Goal: Communication & Community: Connect with others

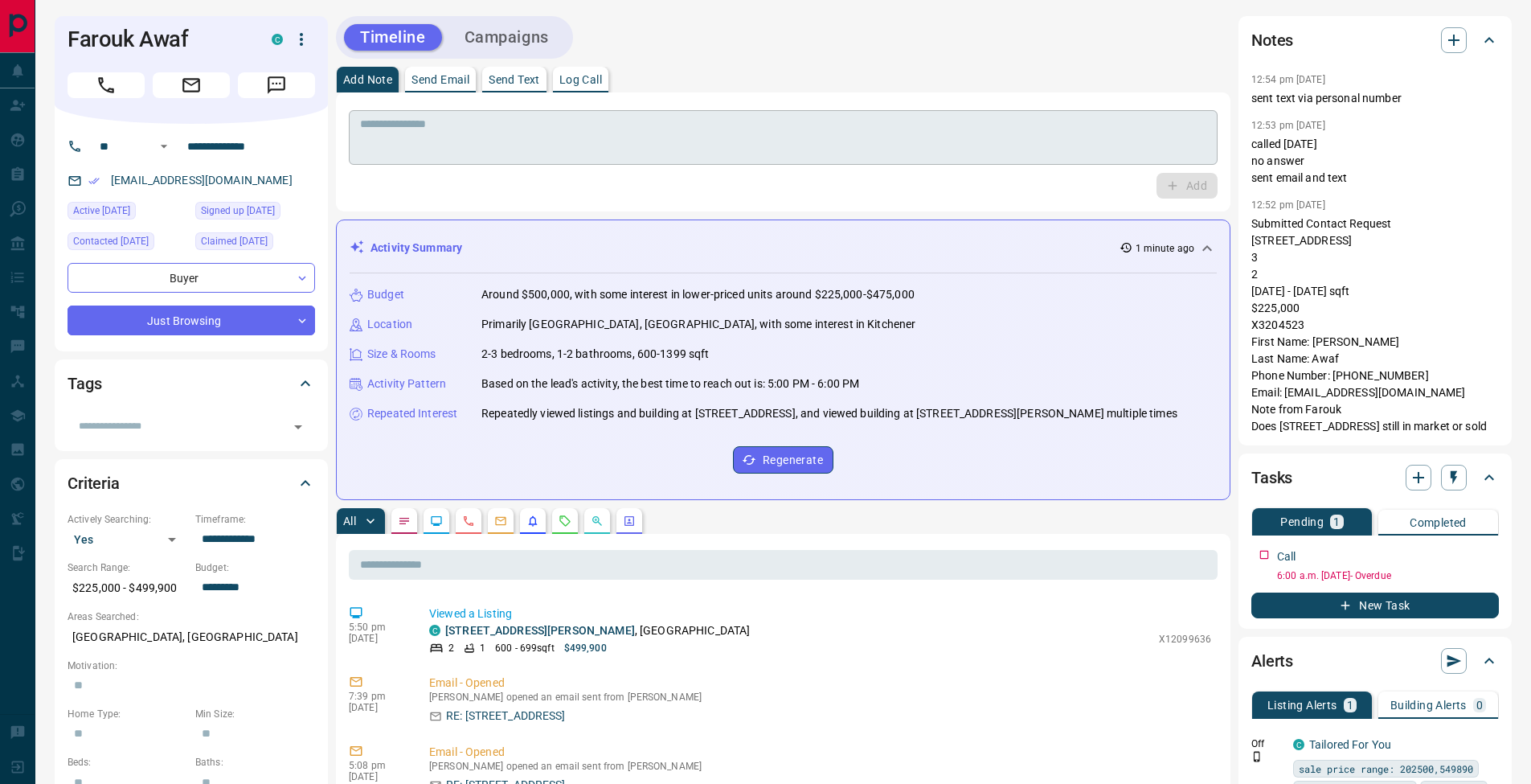
click at [449, 152] on textarea at bounding box center [783, 138] width 847 height 41
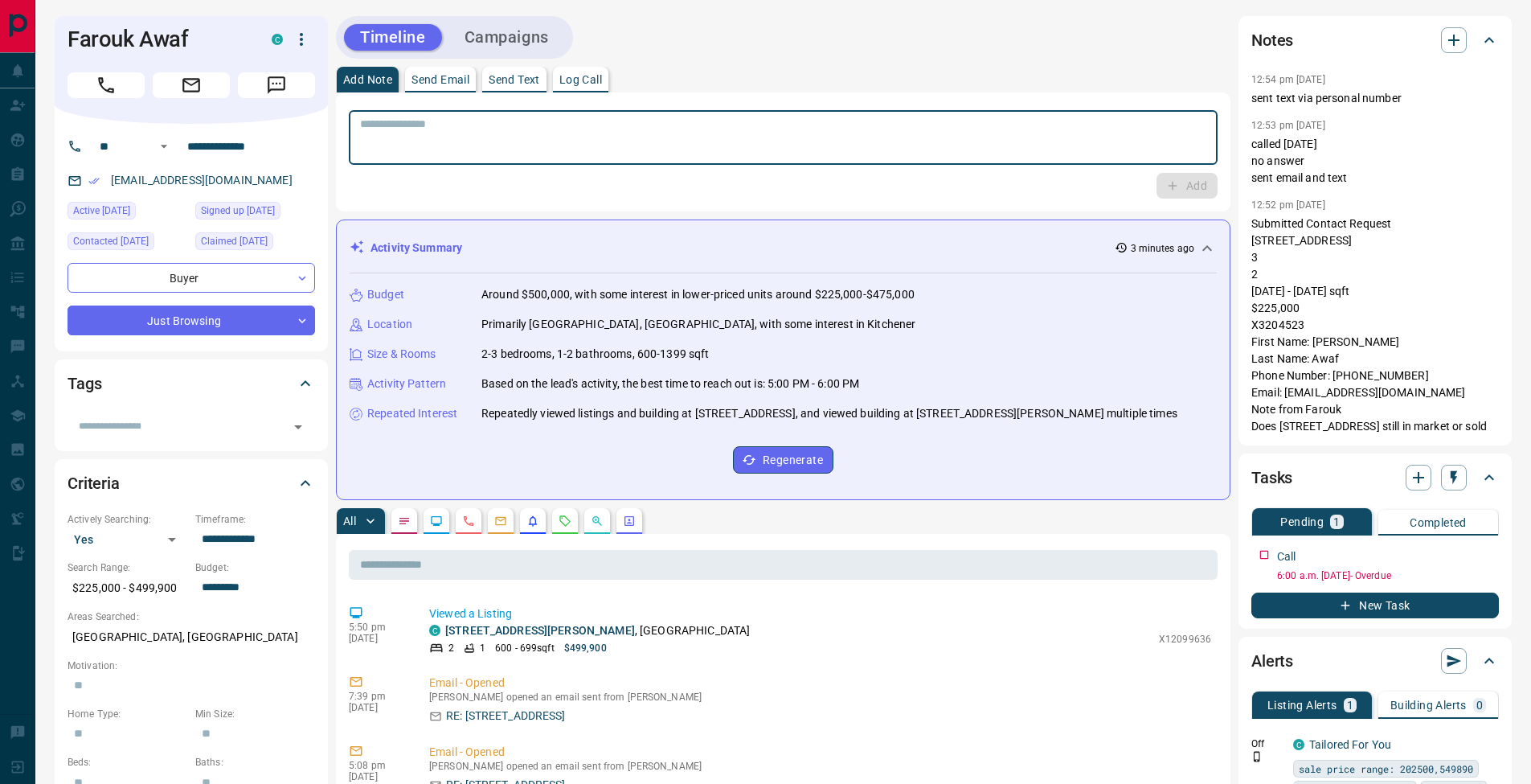
click at [398, 134] on textarea at bounding box center [783, 138] width 847 height 41
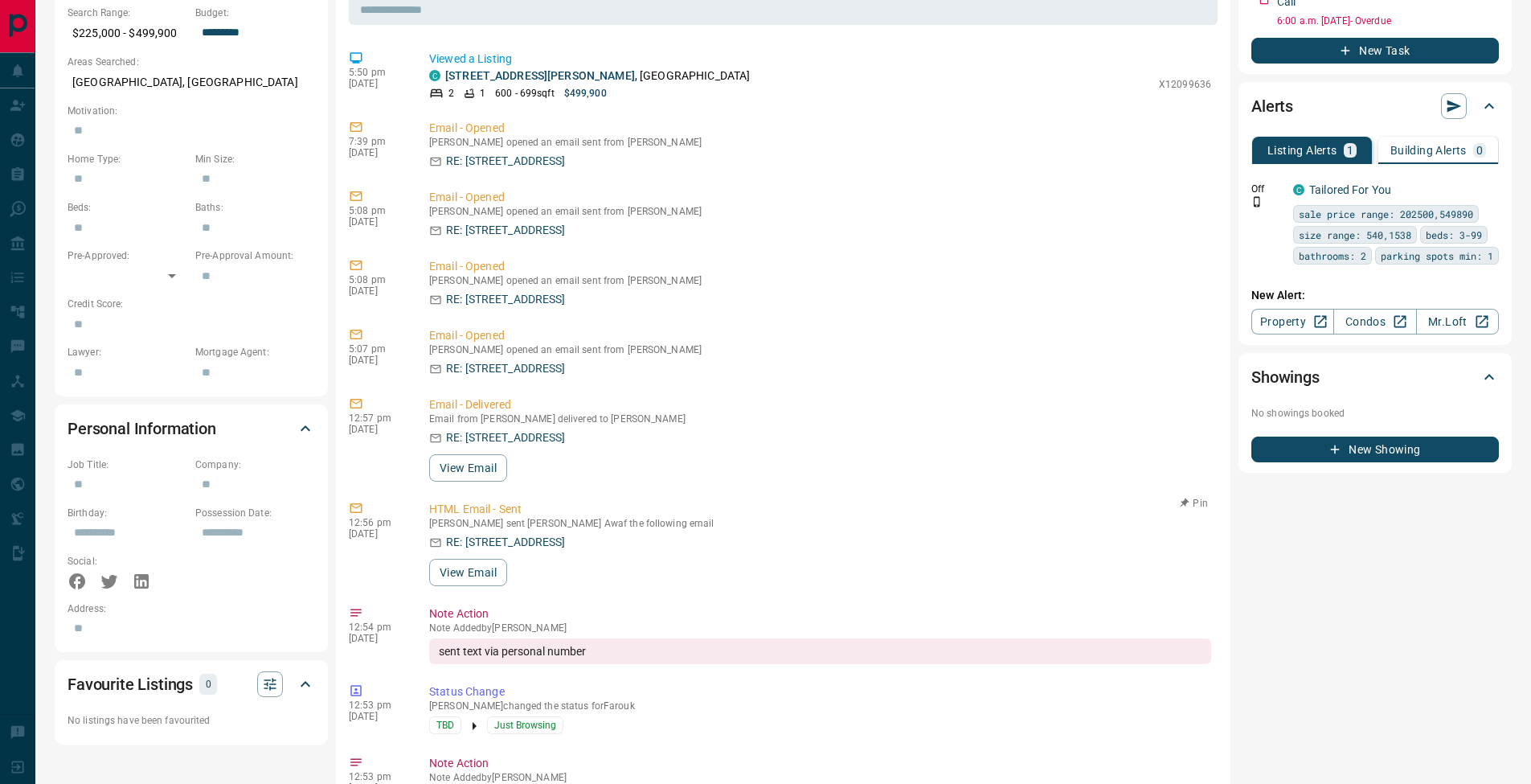
scroll to position [531, 0]
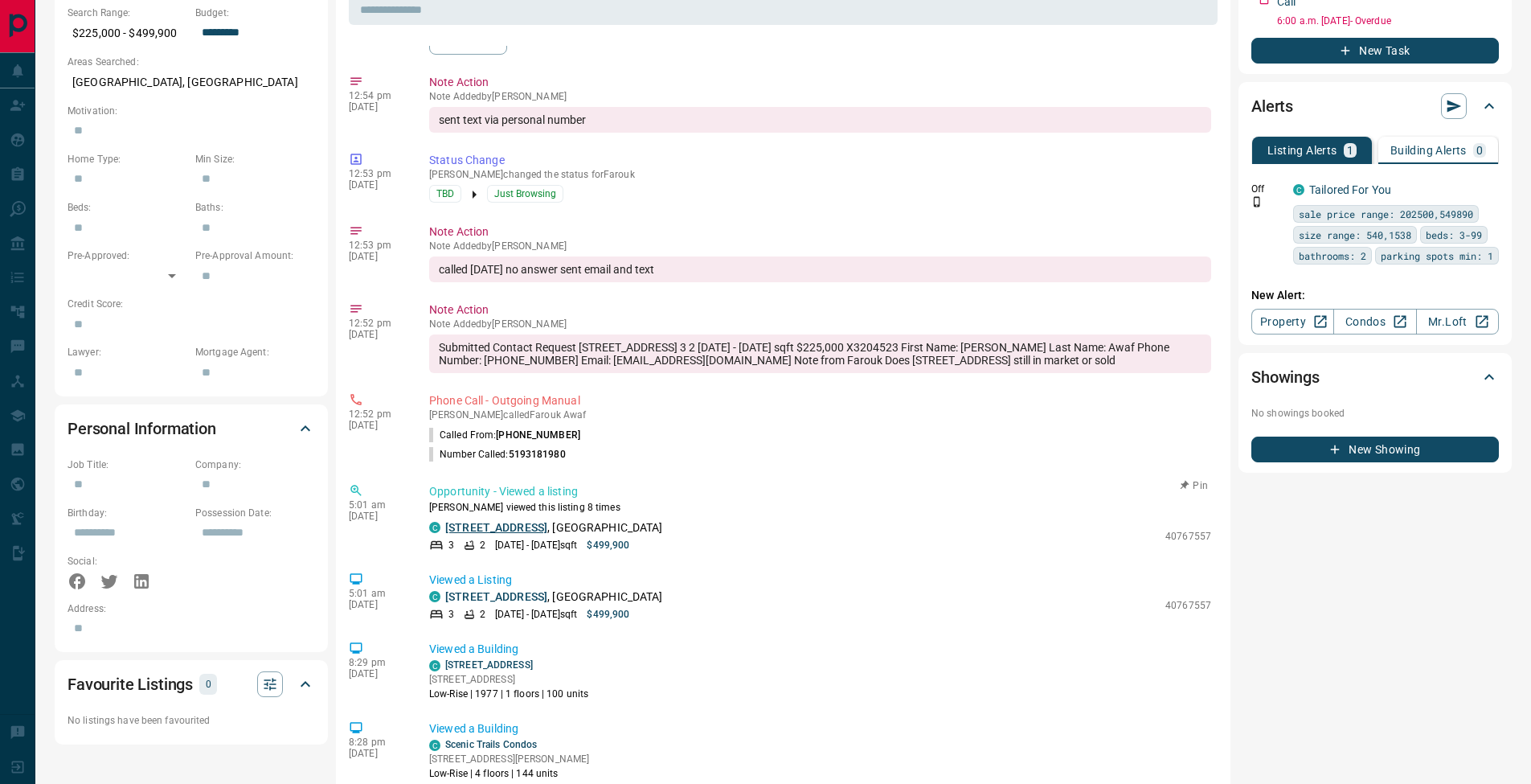
click at [516, 529] on link "[STREET_ADDRESS]" at bounding box center [497, 527] width 102 height 13
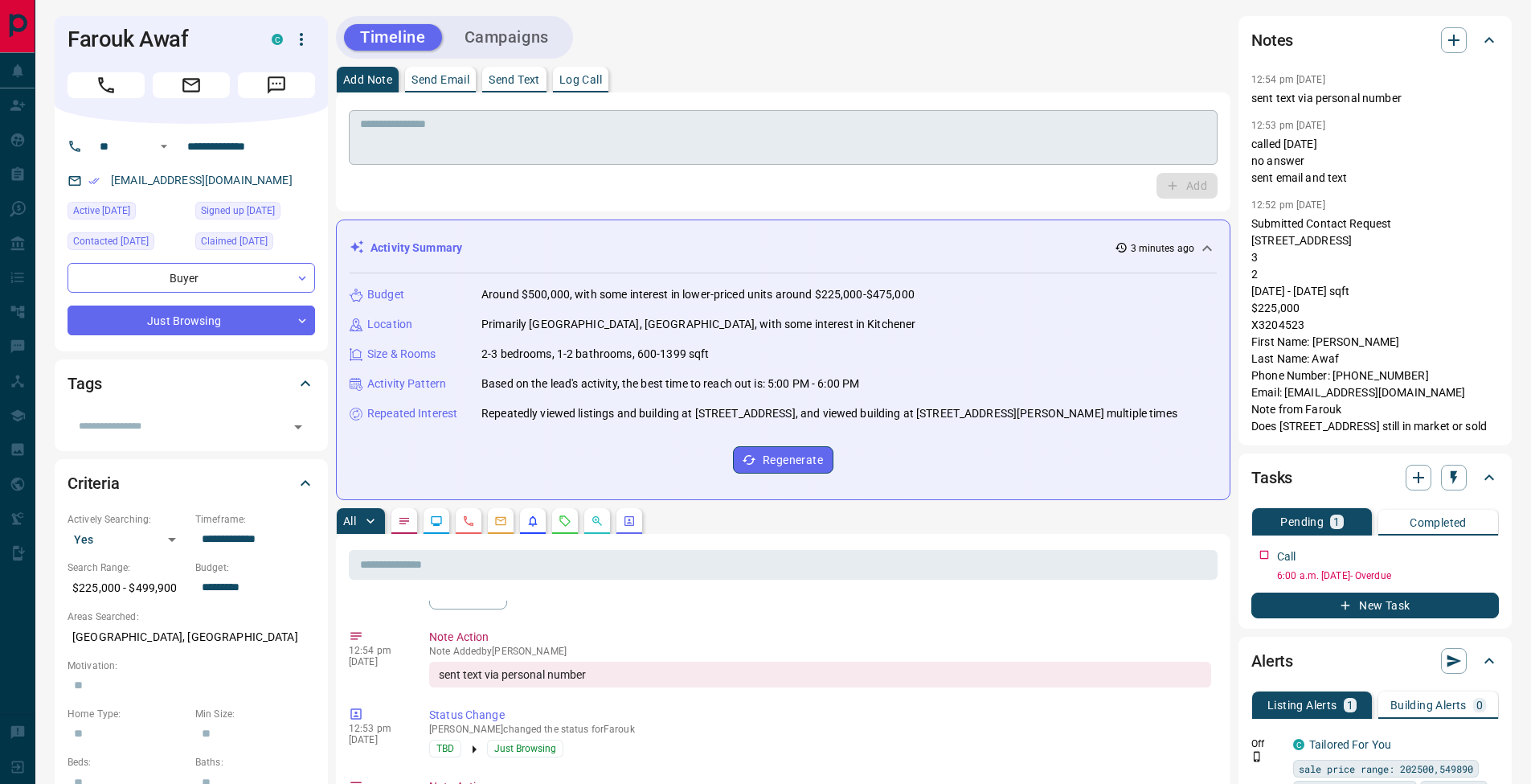
click at [815, 134] on textarea at bounding box center [783, 138] width 847 height 41
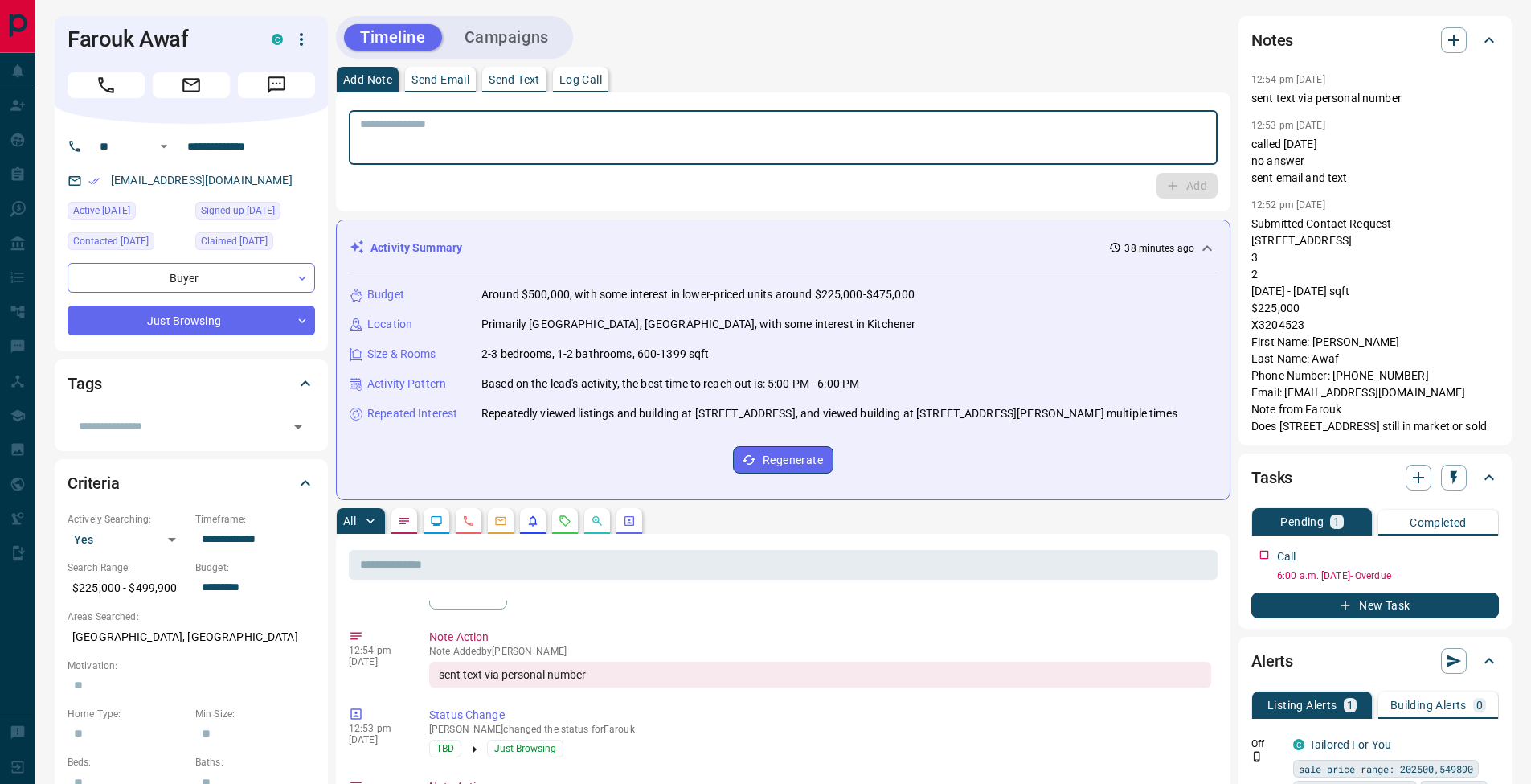
click at [845, 133] on textarea at bounding box center [783, 138] width 847 height 41
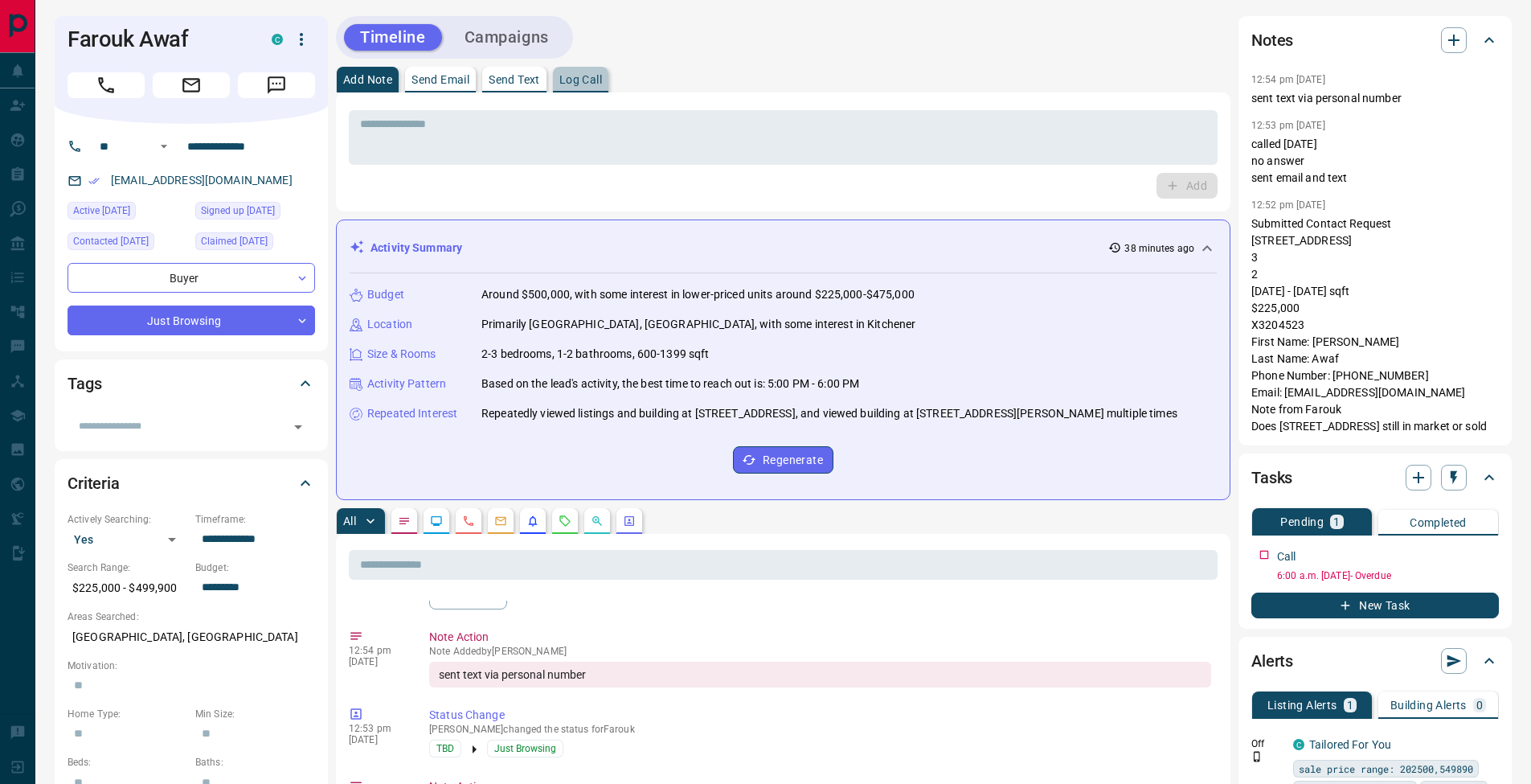
click at [593, 78] on p "Log Call" at bounding box center [581, 80] width 43 height 12
click at [1175, 187] on button "Log Call" at bounding box center [1186, 185] width 64 height 26
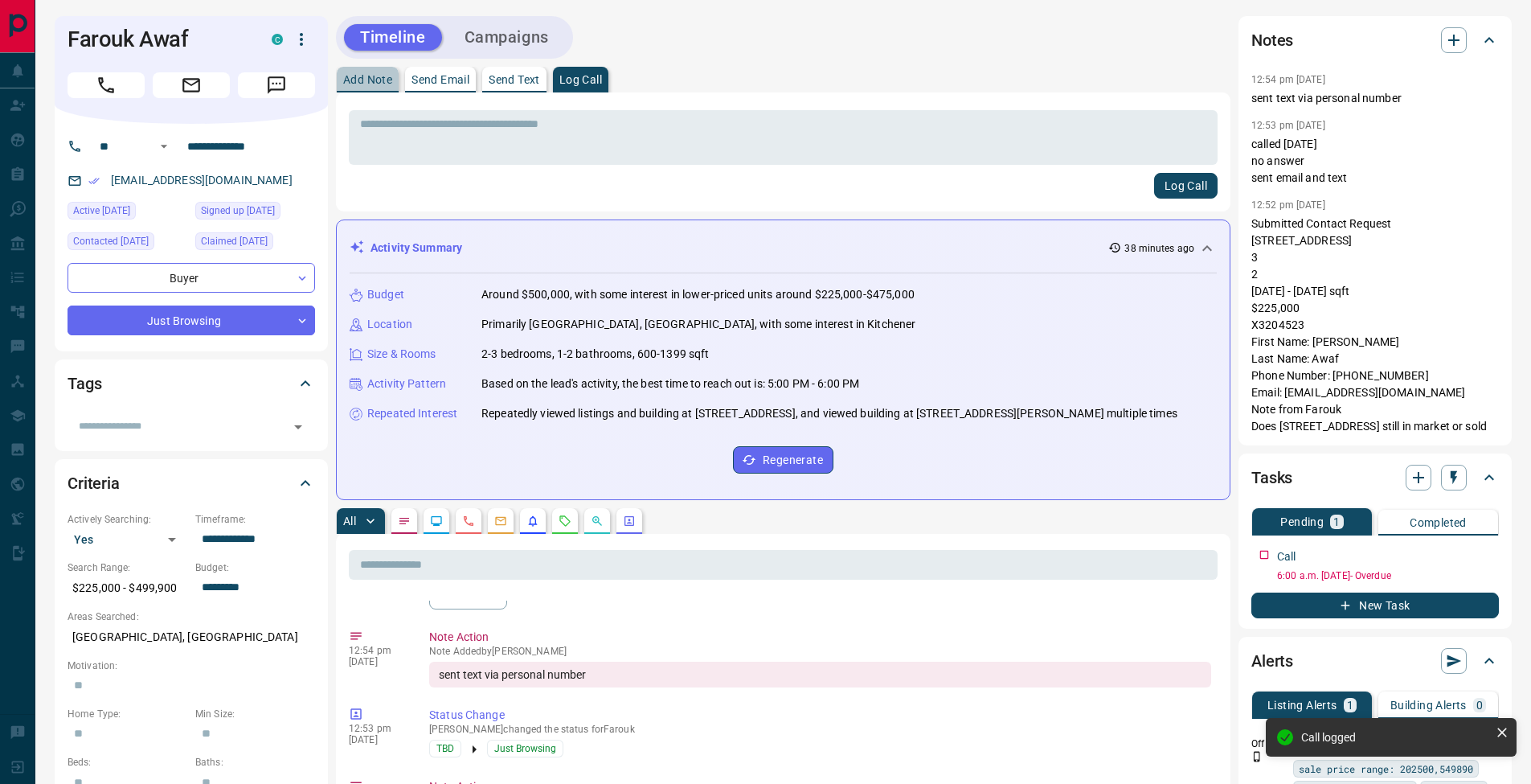
click at [382, 81] on p "Add Note" at bounding box center [367, 80] width 49 height 12
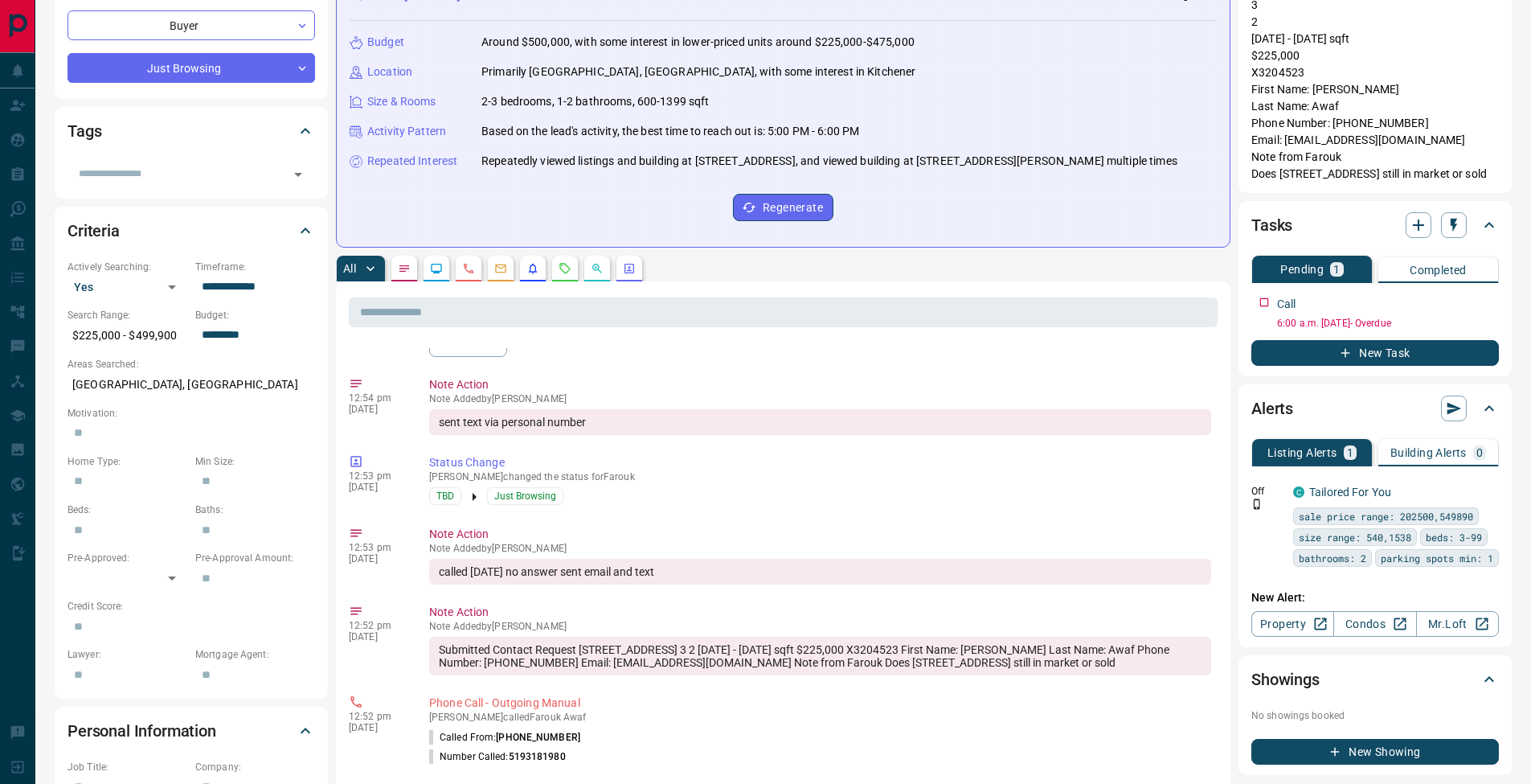
scroll to position [384, 0]
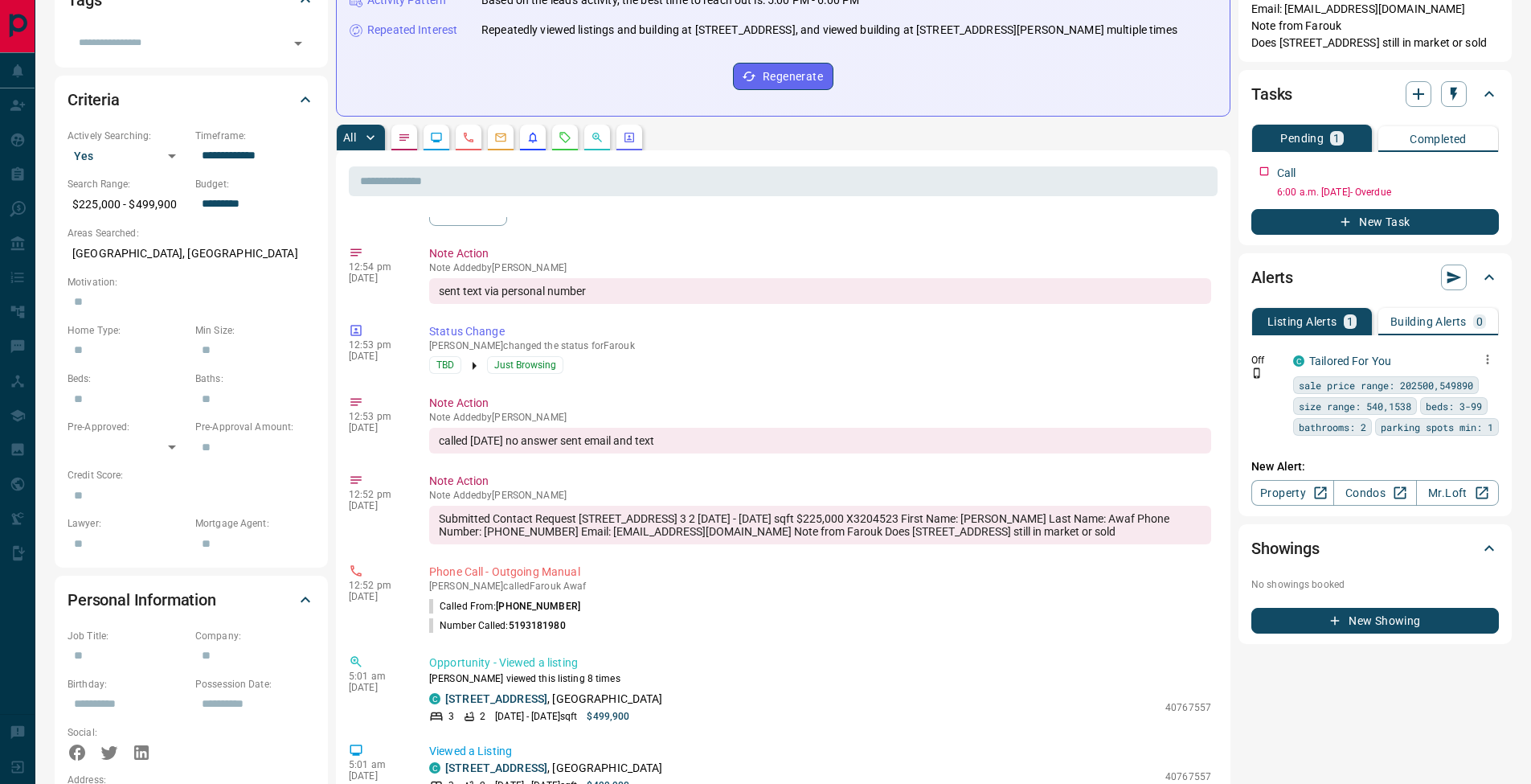
click at [1492, 361] on icon "button" at bounding box center [1488, 360] width 15 height 15
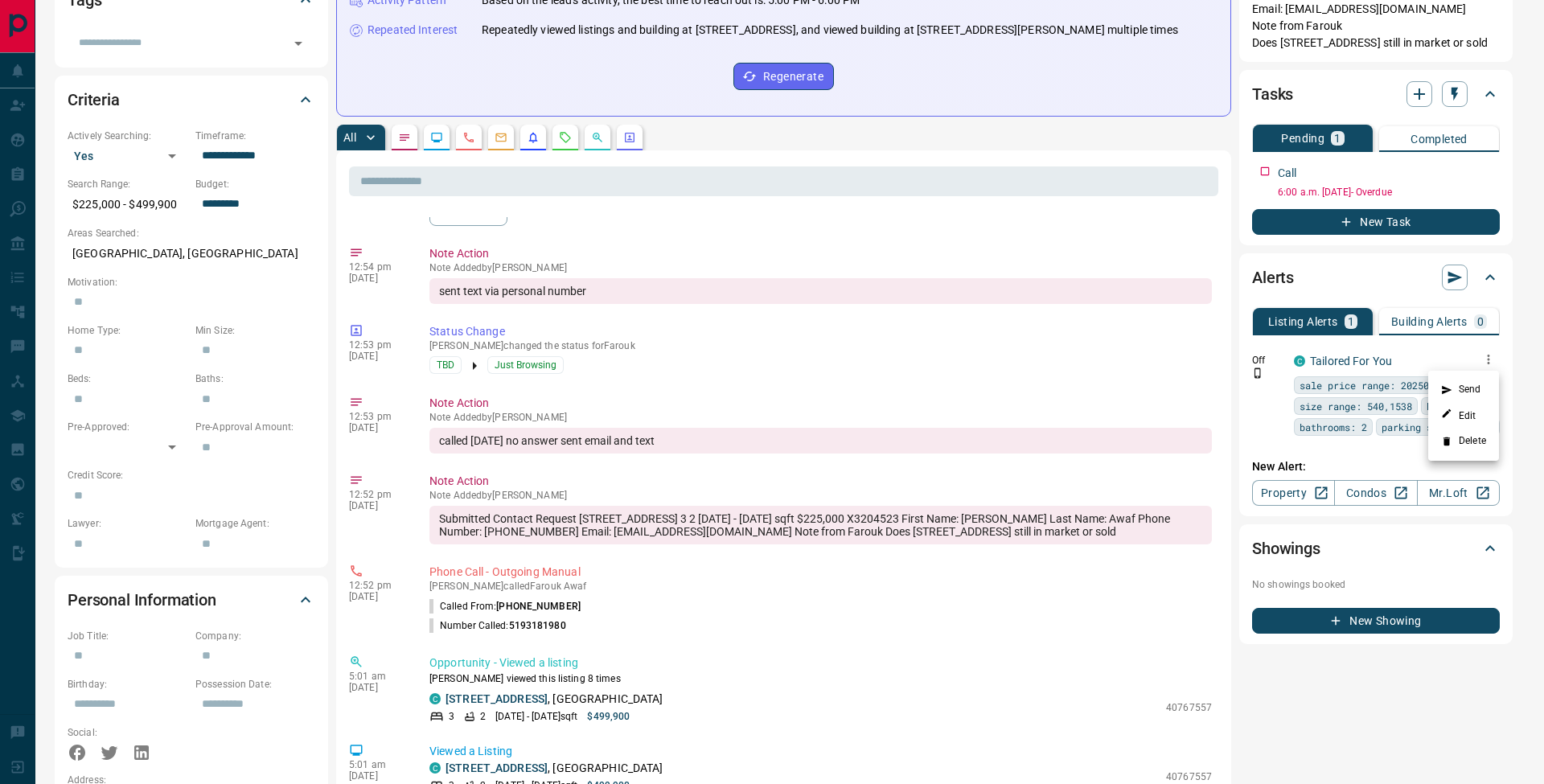
click at [1488, 436] on li "Delete" at bounding box center [1464, 441] width 71 height 26
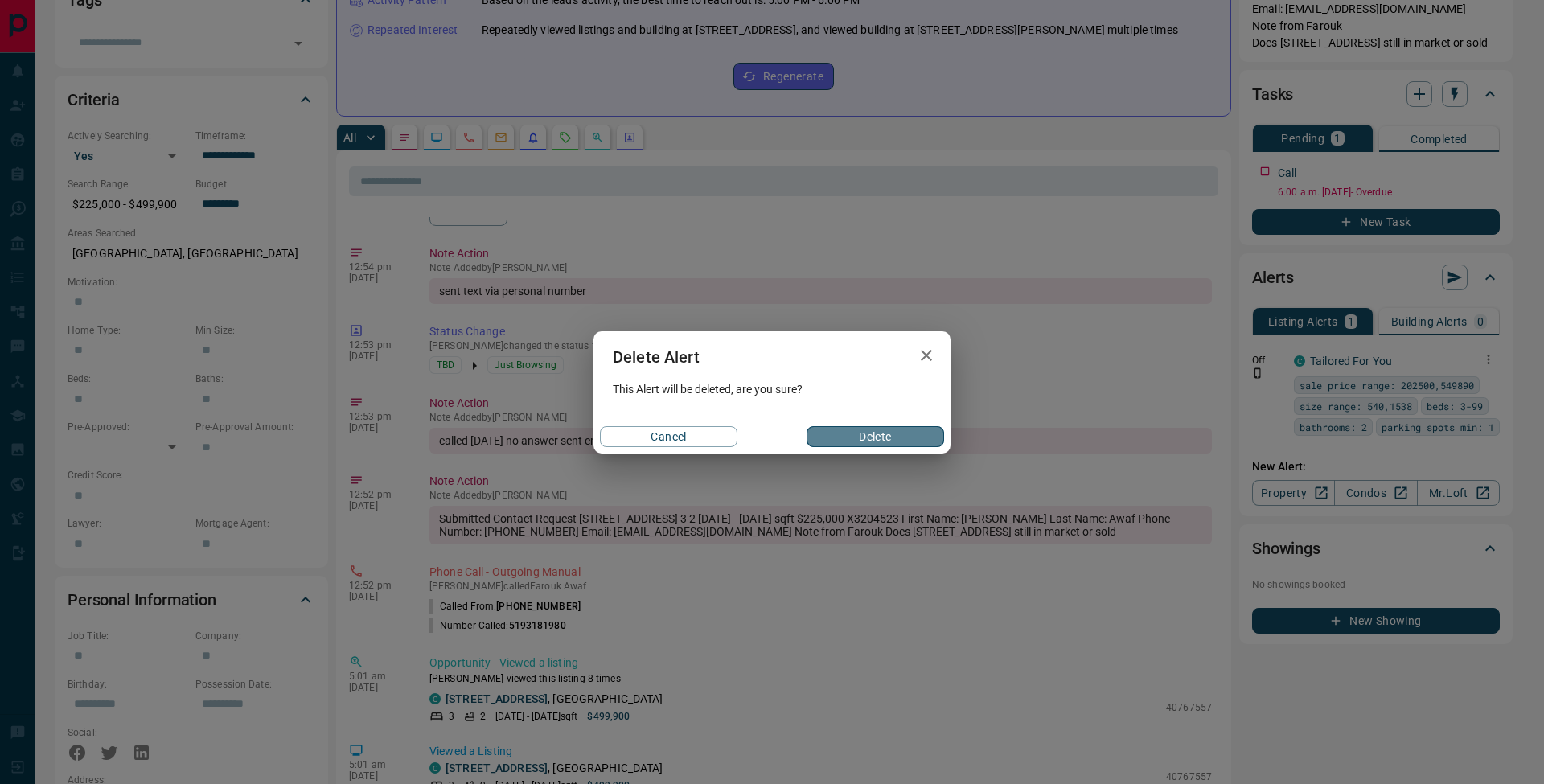
click at [916, 433] on button "Delete" at bounding box center [875, 436] width 138 height 21
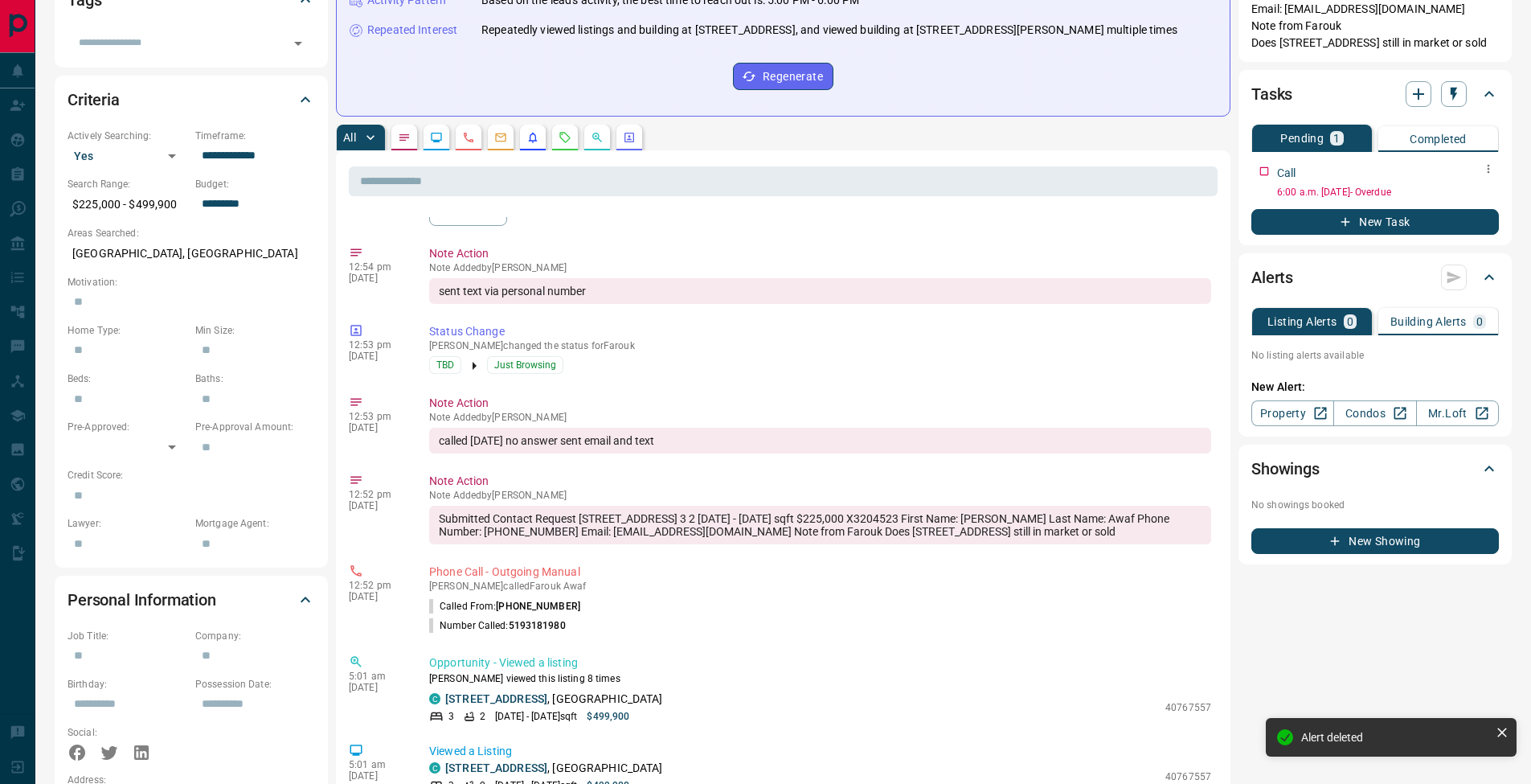
click at [1489, 170] on icon "button" at bounding box center [1489, 169] width 13 height 13
click at [1480, 198] on li "Edit" at bounding box center [1463, 199] width 71 height 24
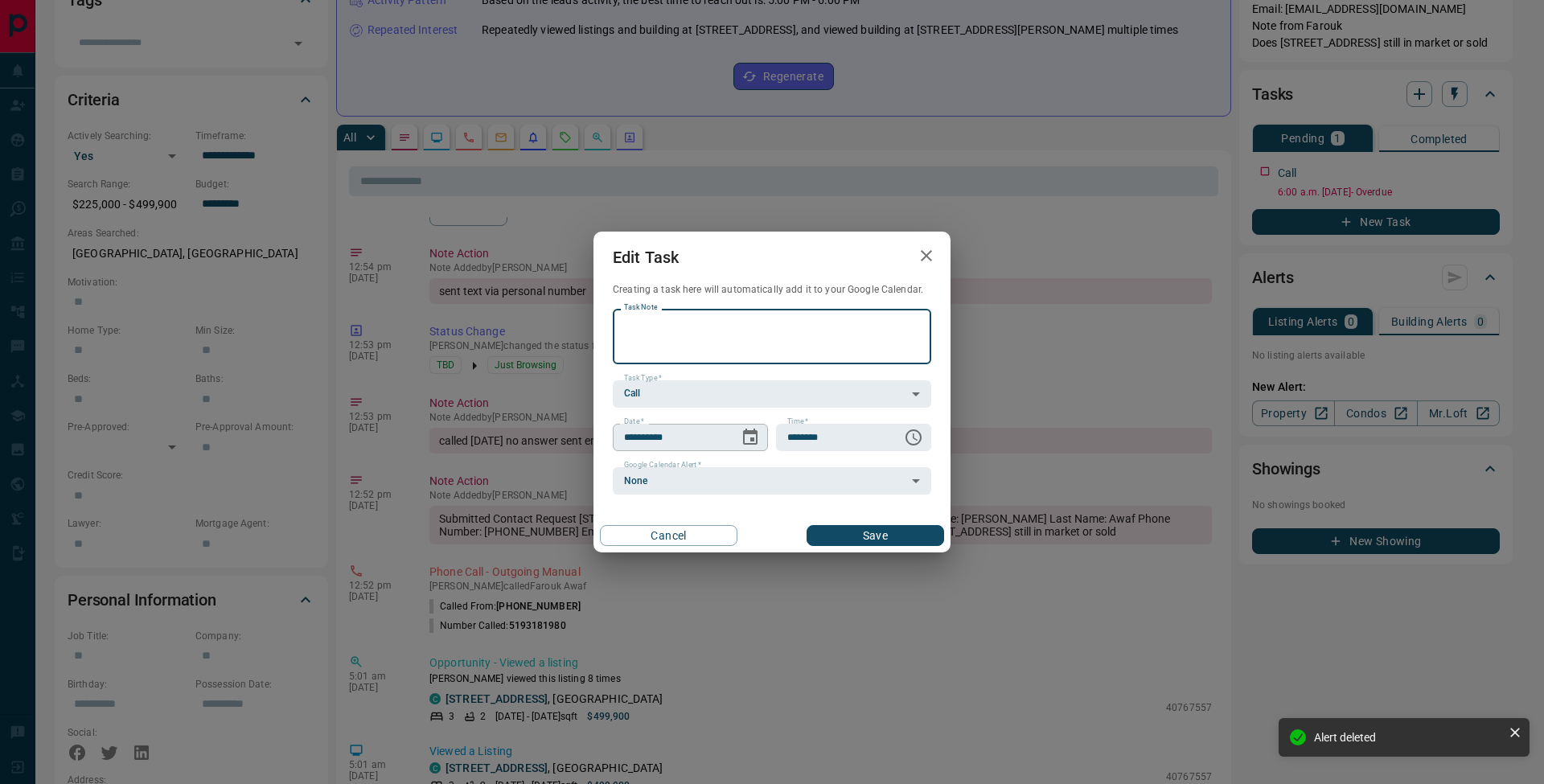
click at [749, 442] on icon "Choose date, selected date is Oct 2, 2025" at bounding box center [750, 437] width 19 height 19
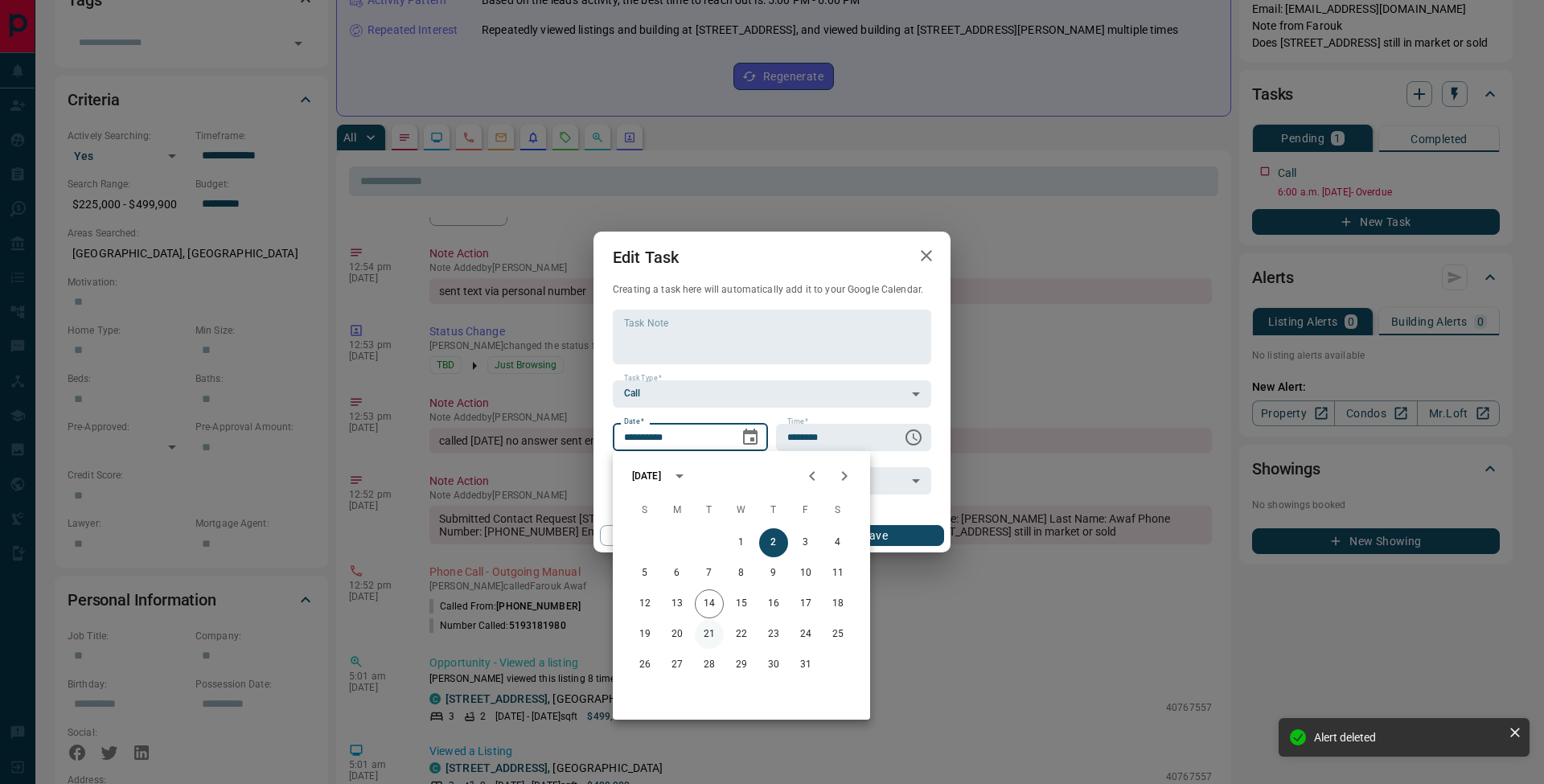
click at [710, 636] on button "21" at bounding box center [708, 634] width 29 height 29
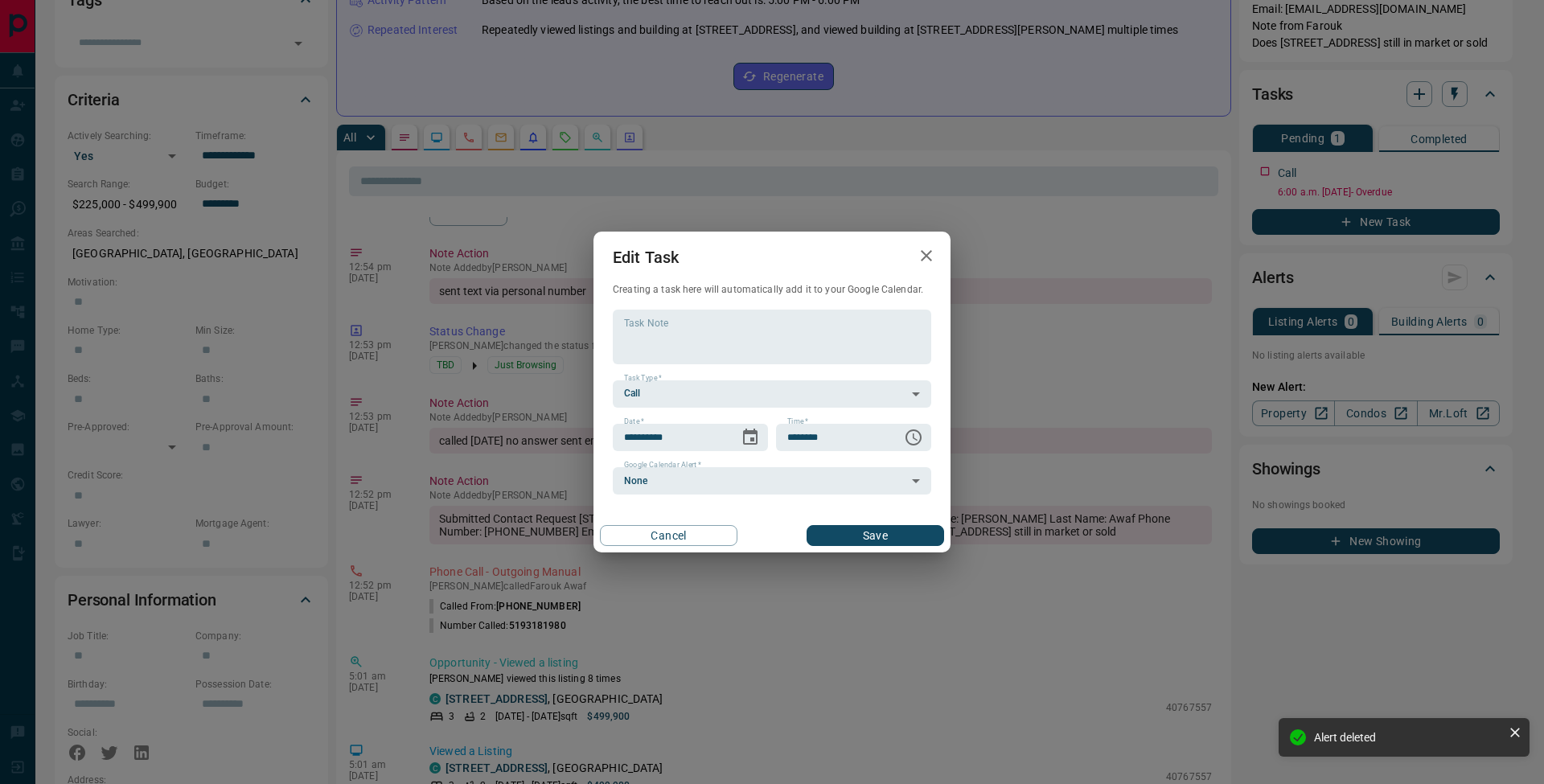
type input "**********"
click at [896, 522] on div "Cancel Save" at bounding box center [772, 535] width 357 height 34
click at [905, 535] on button "Save" at bounding box center [875, 535] width 138 height 21
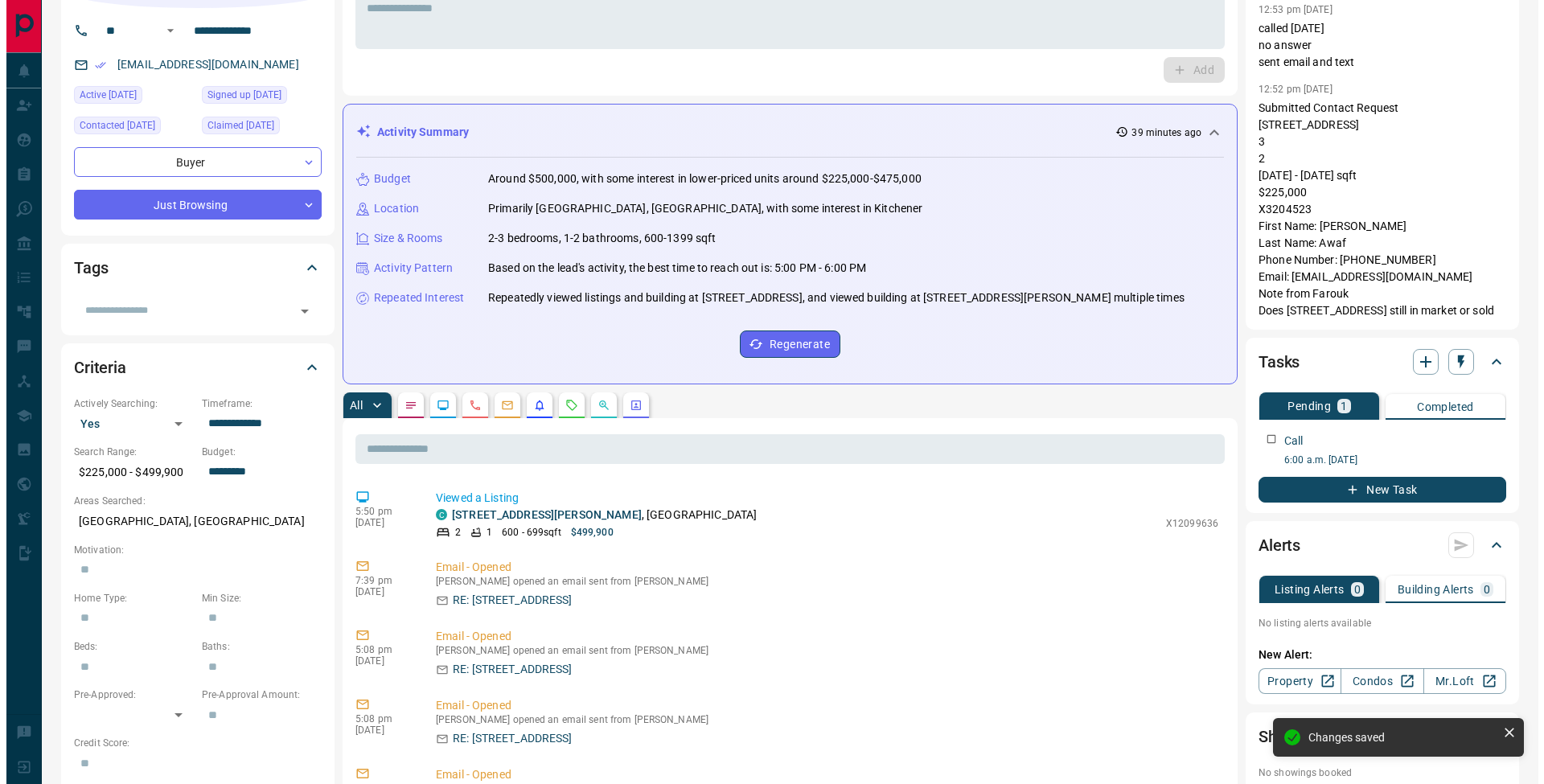
scroll to position [0, 0]
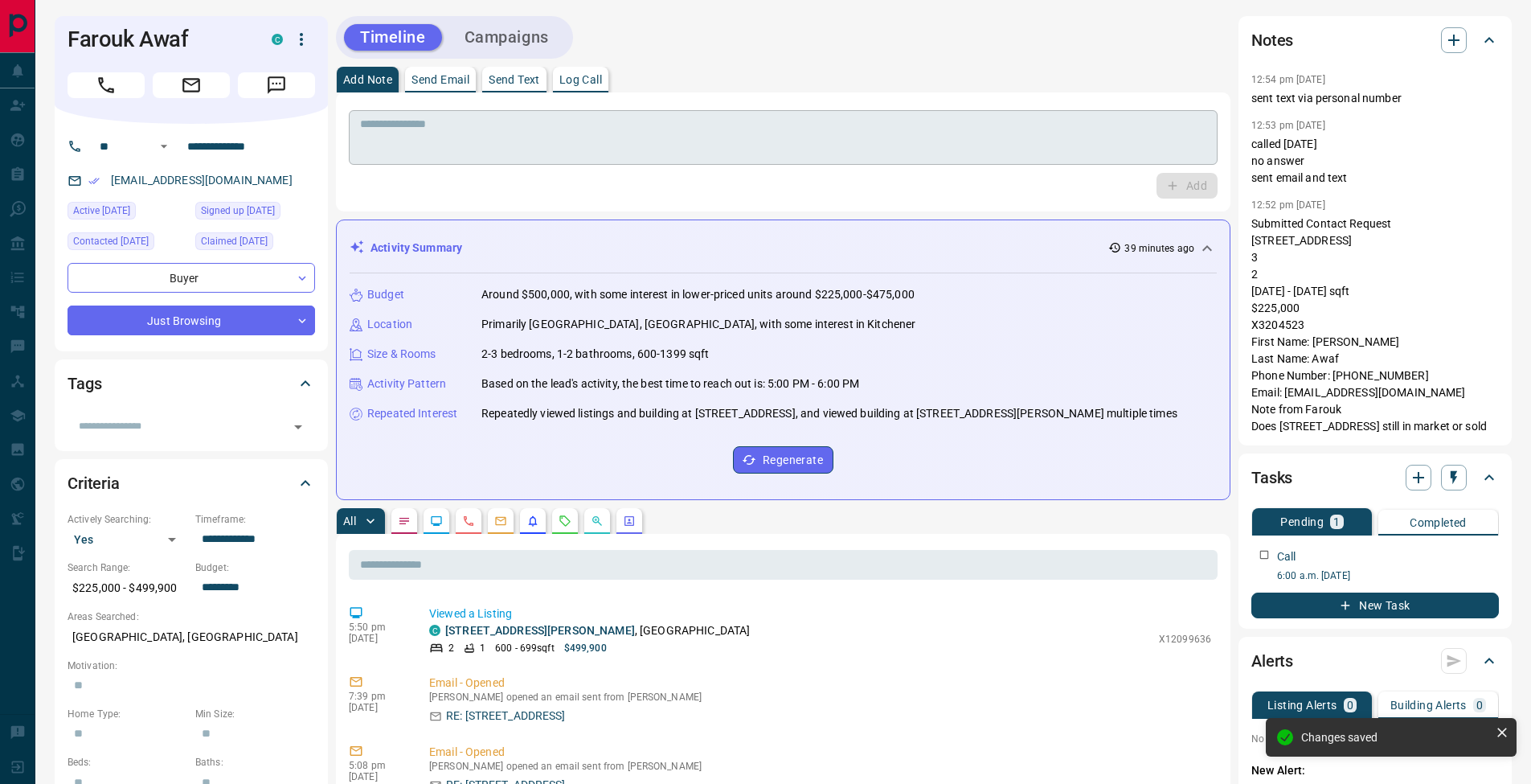
click at [433, 139] on textarea at bounding box center [783, 138] width 847 height 41
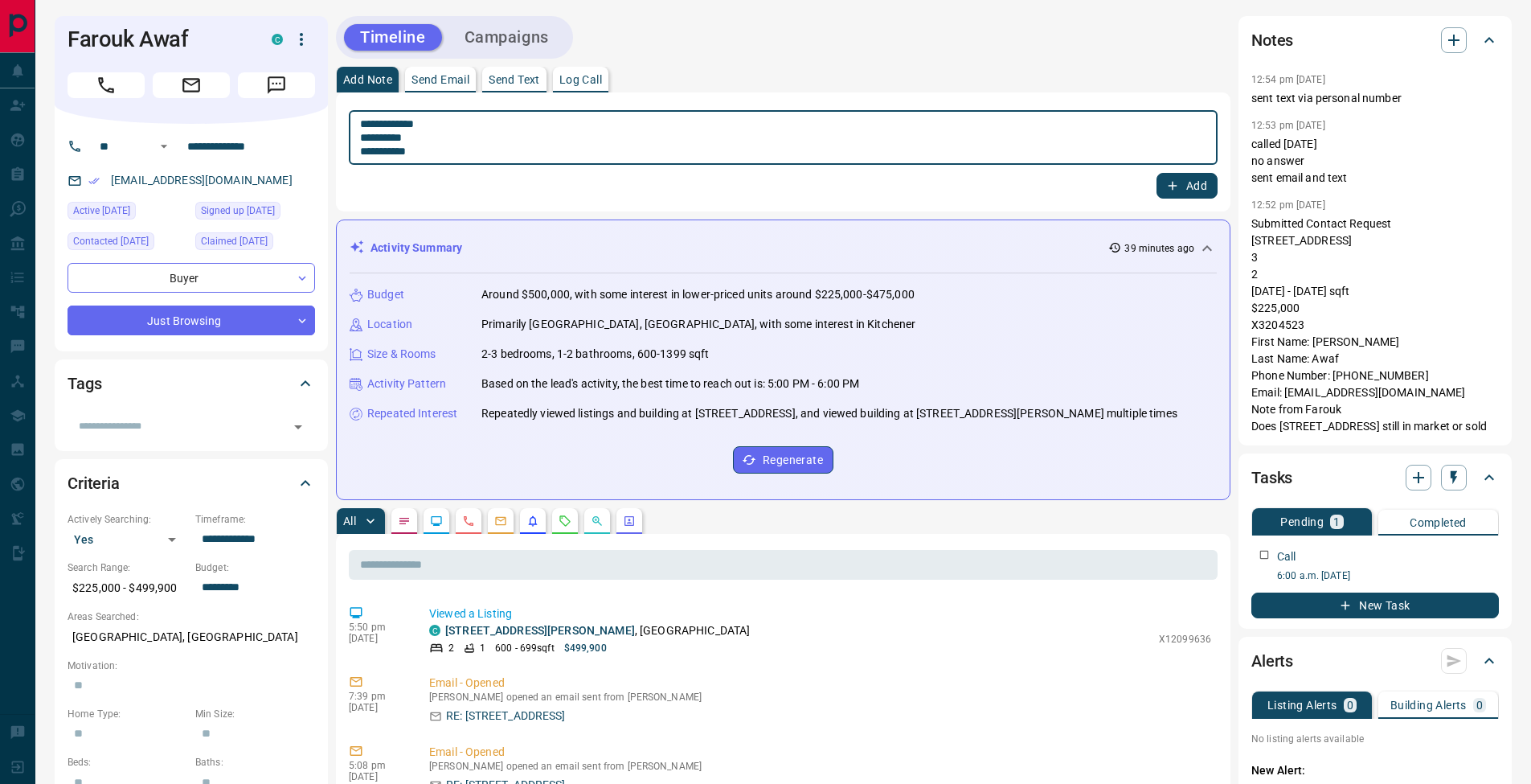
type textarea "**********"
click at [1184, 188] on button "Add" at bounding box center [1187, 185] width 61 height 26
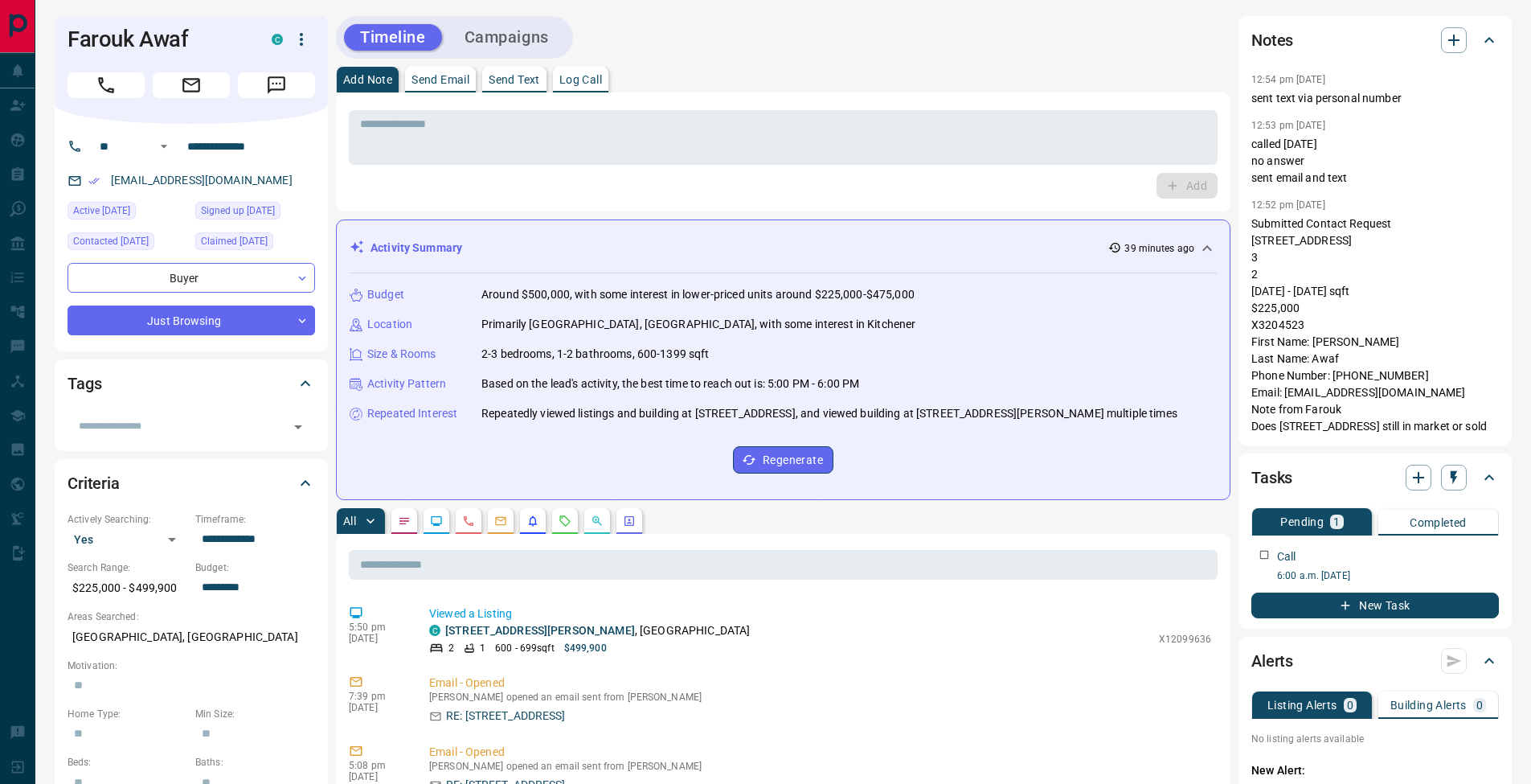
click at [522, 81] on p "Send Text" at bounding box center [514, 80] width 51 height 12
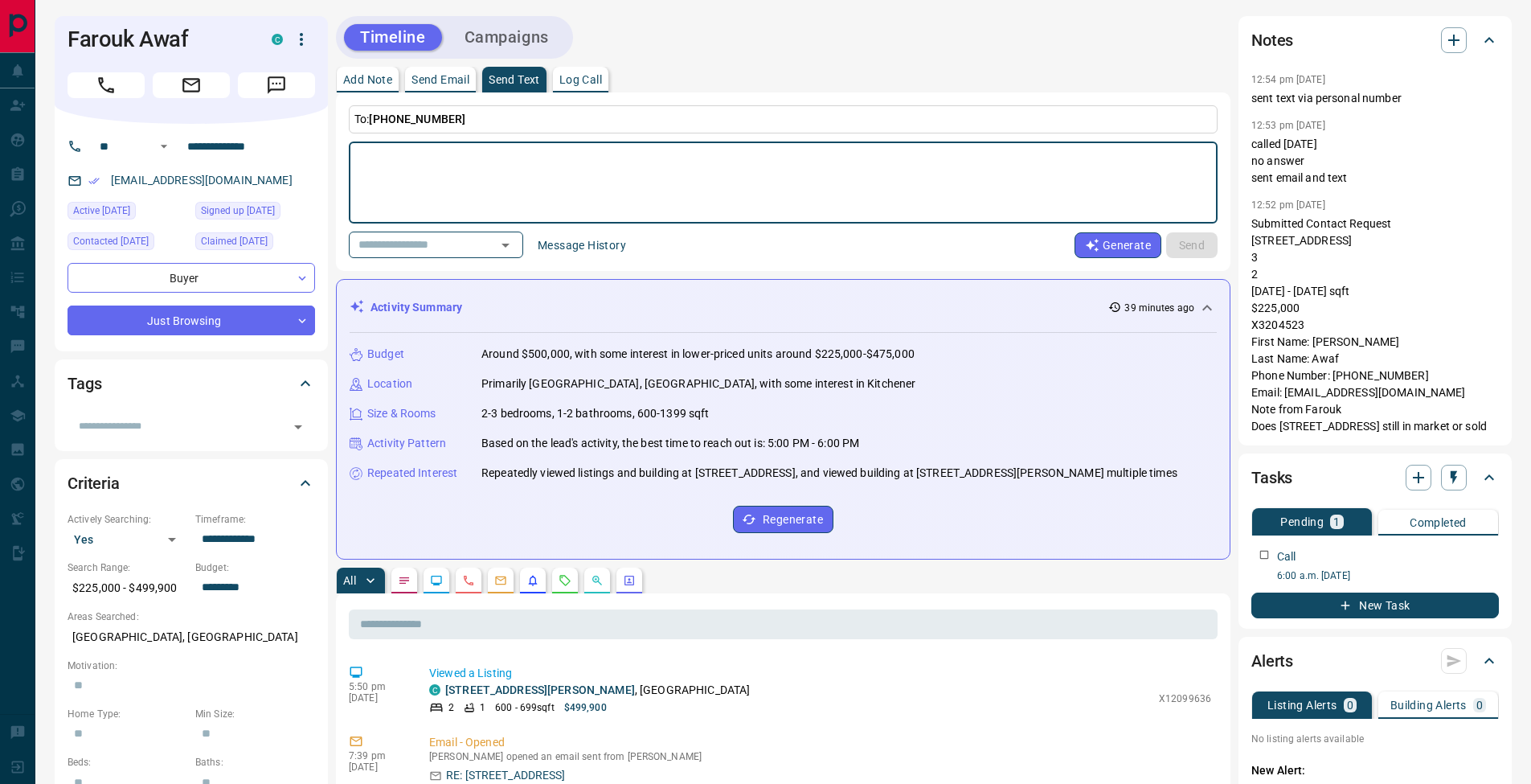
click at [584, 250] on button "Message History" at bounding box center [582, 244] width 108 height 26
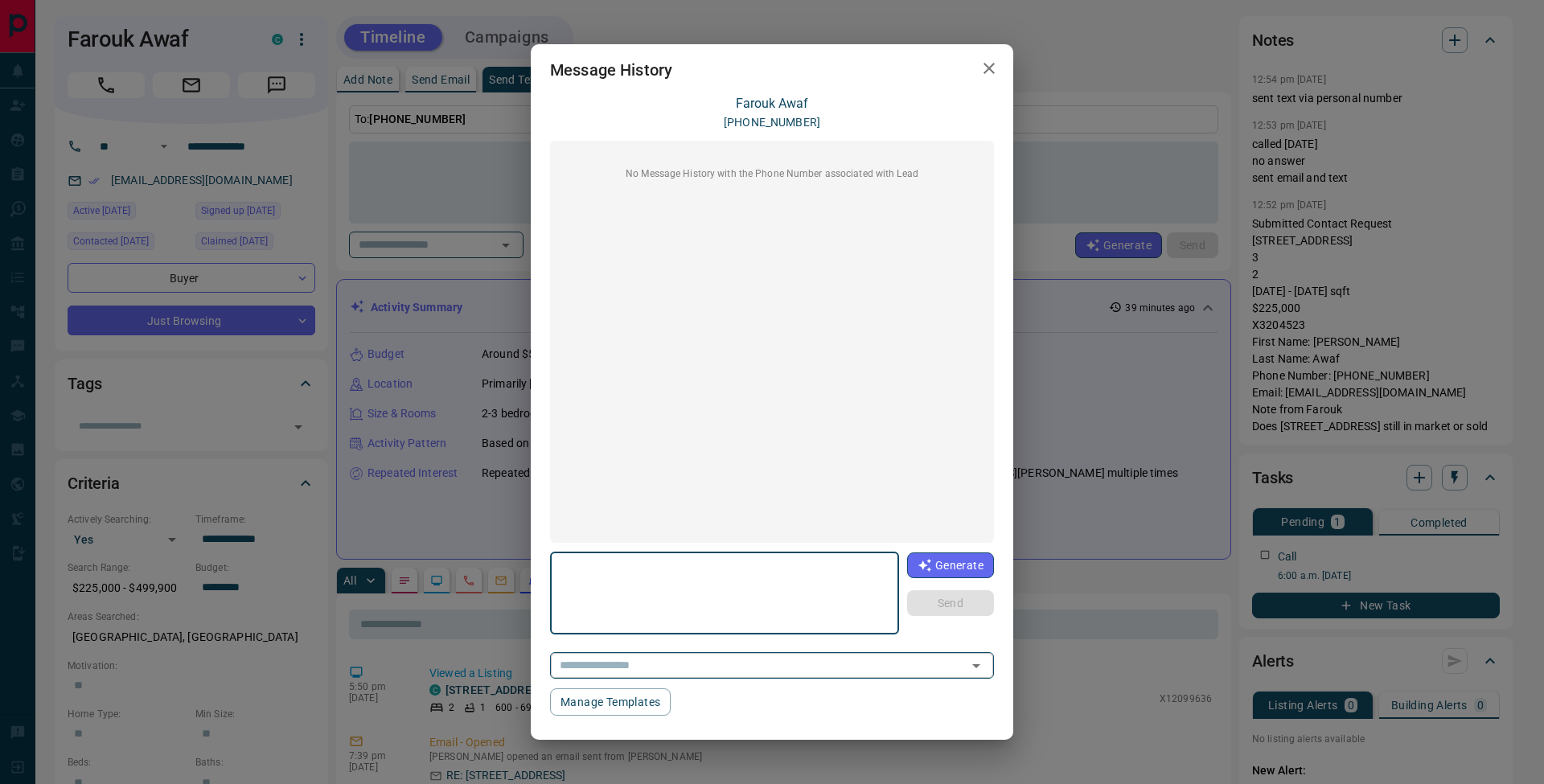
click at [971, 659] on icon "Open" at bounding box center [976, 665] width 19 height 19
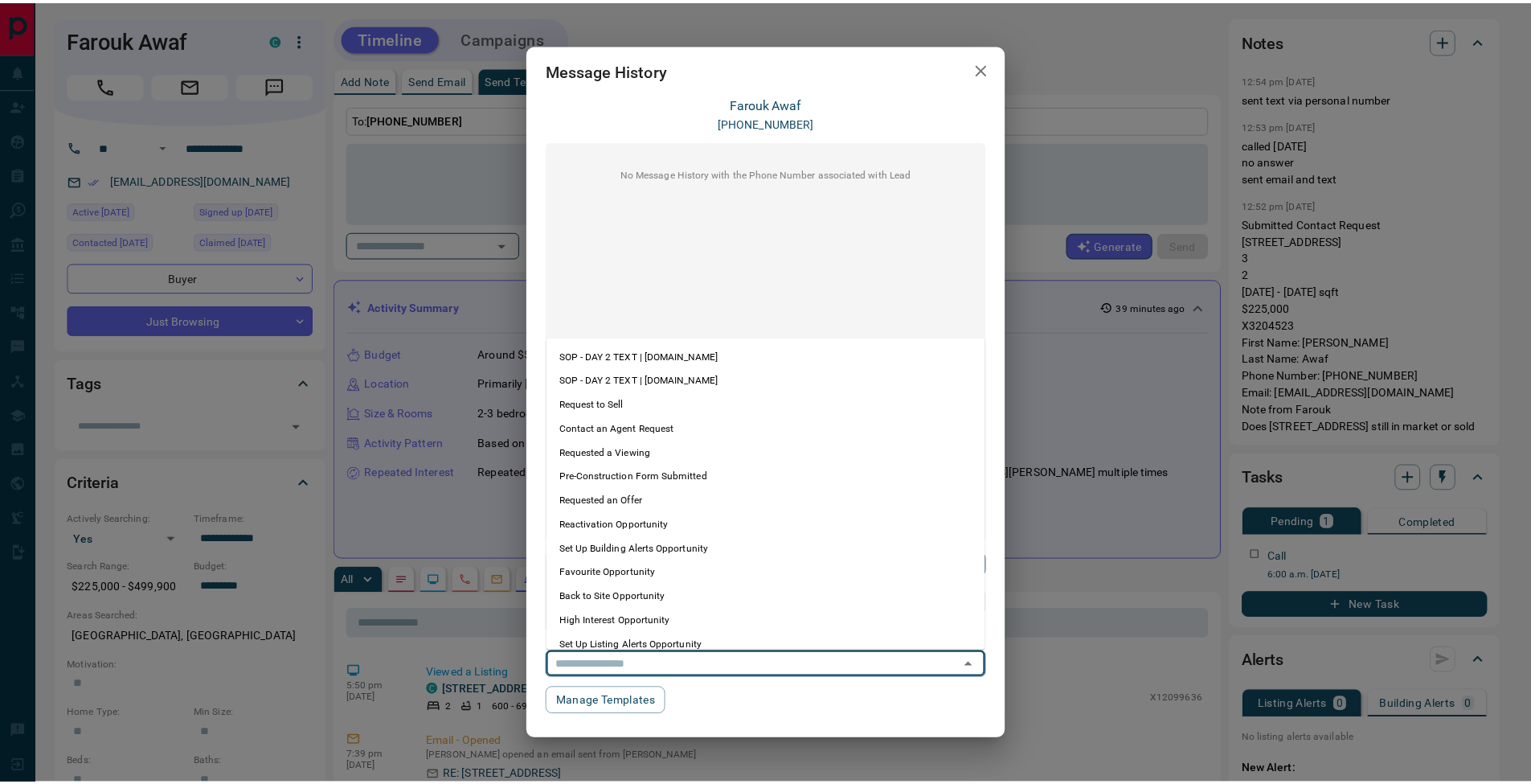
scroll to position [85, 0]
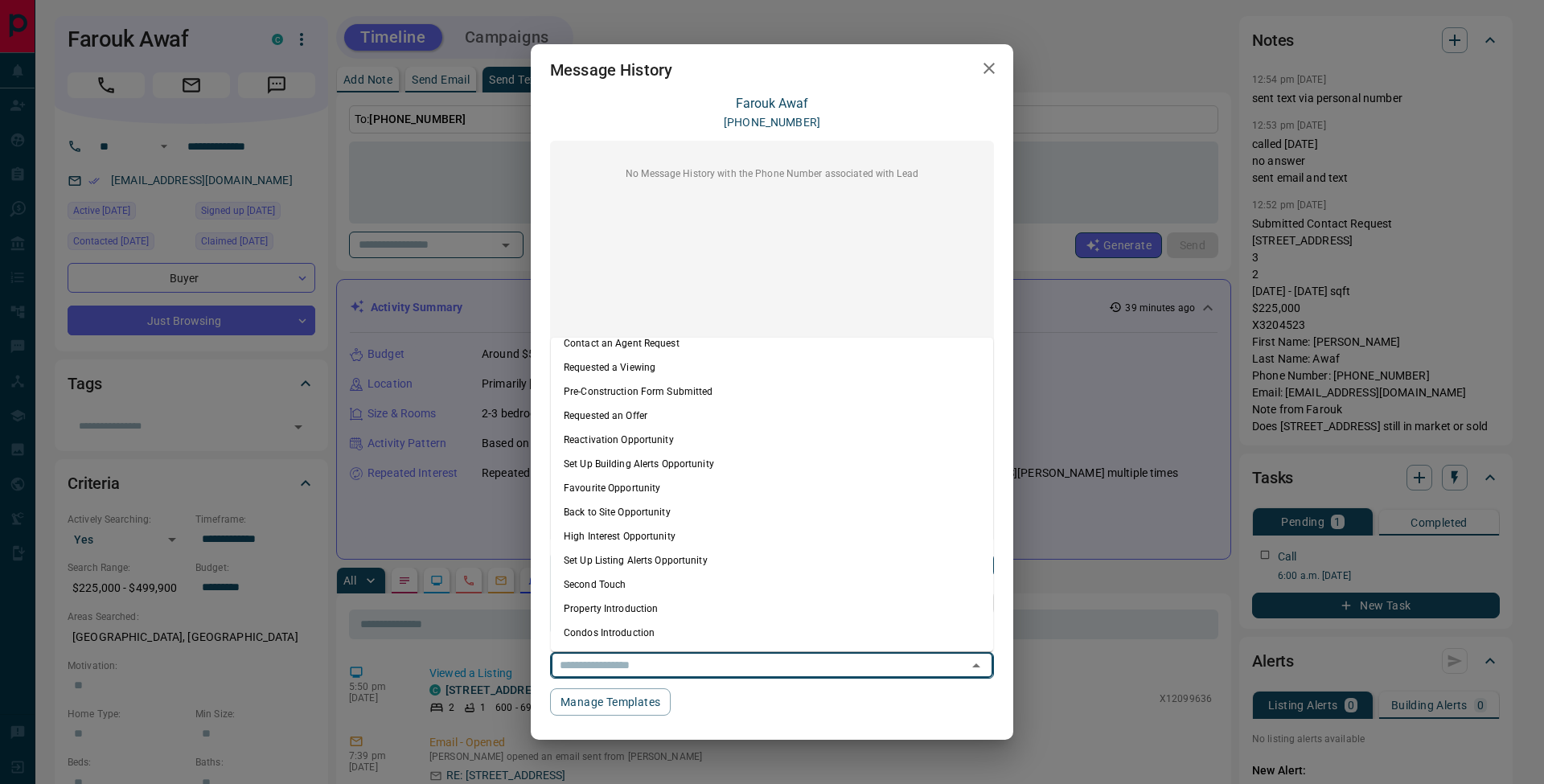
click at [650, 626] on li "Condos Introduction" at bounding box center [772, 632] width 443 height 24
type textarea "**********"
type input "**********"
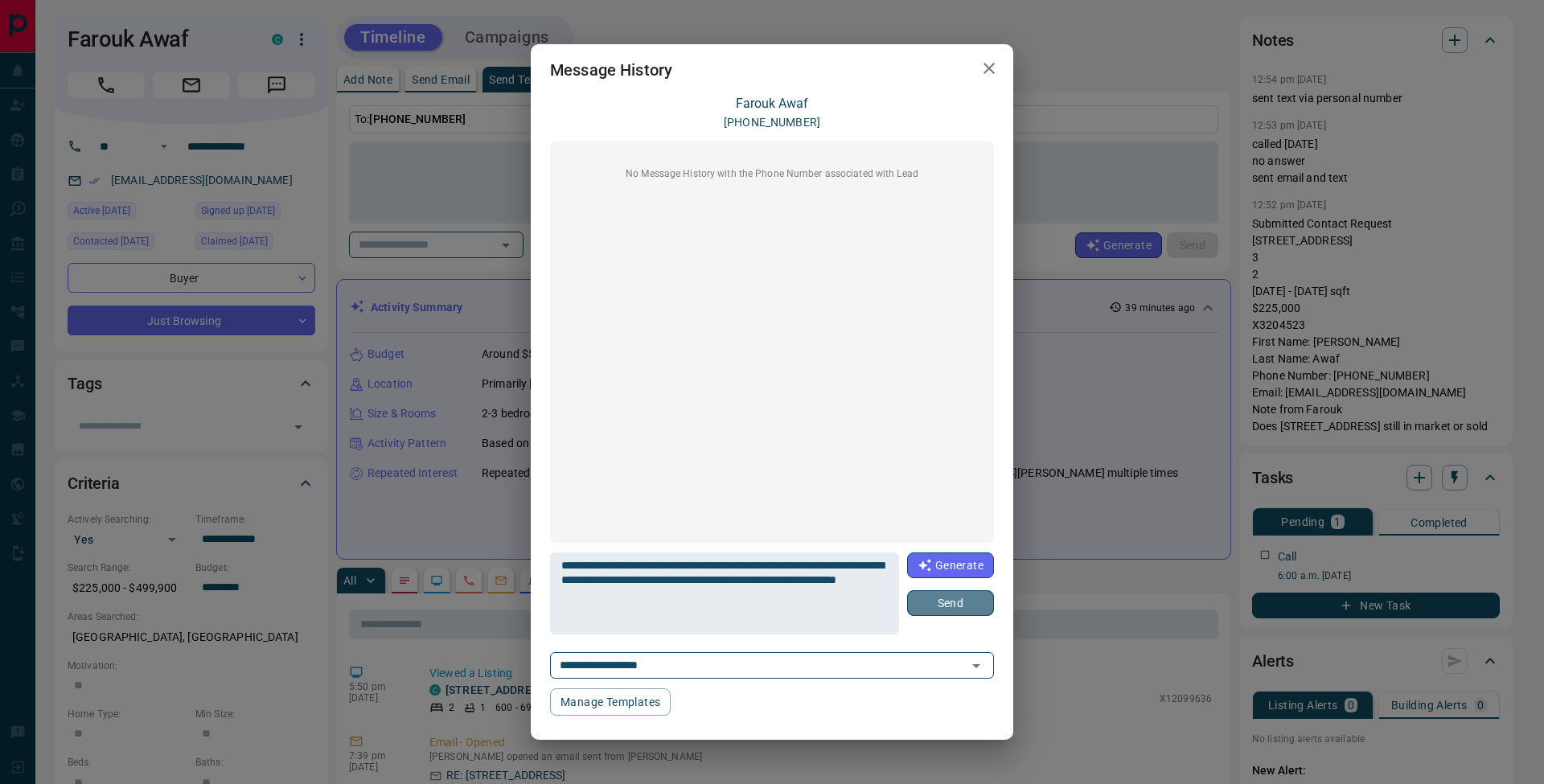
click at [980, 610] on button "Send" at bounding box center [950, 602] width 87 height 26
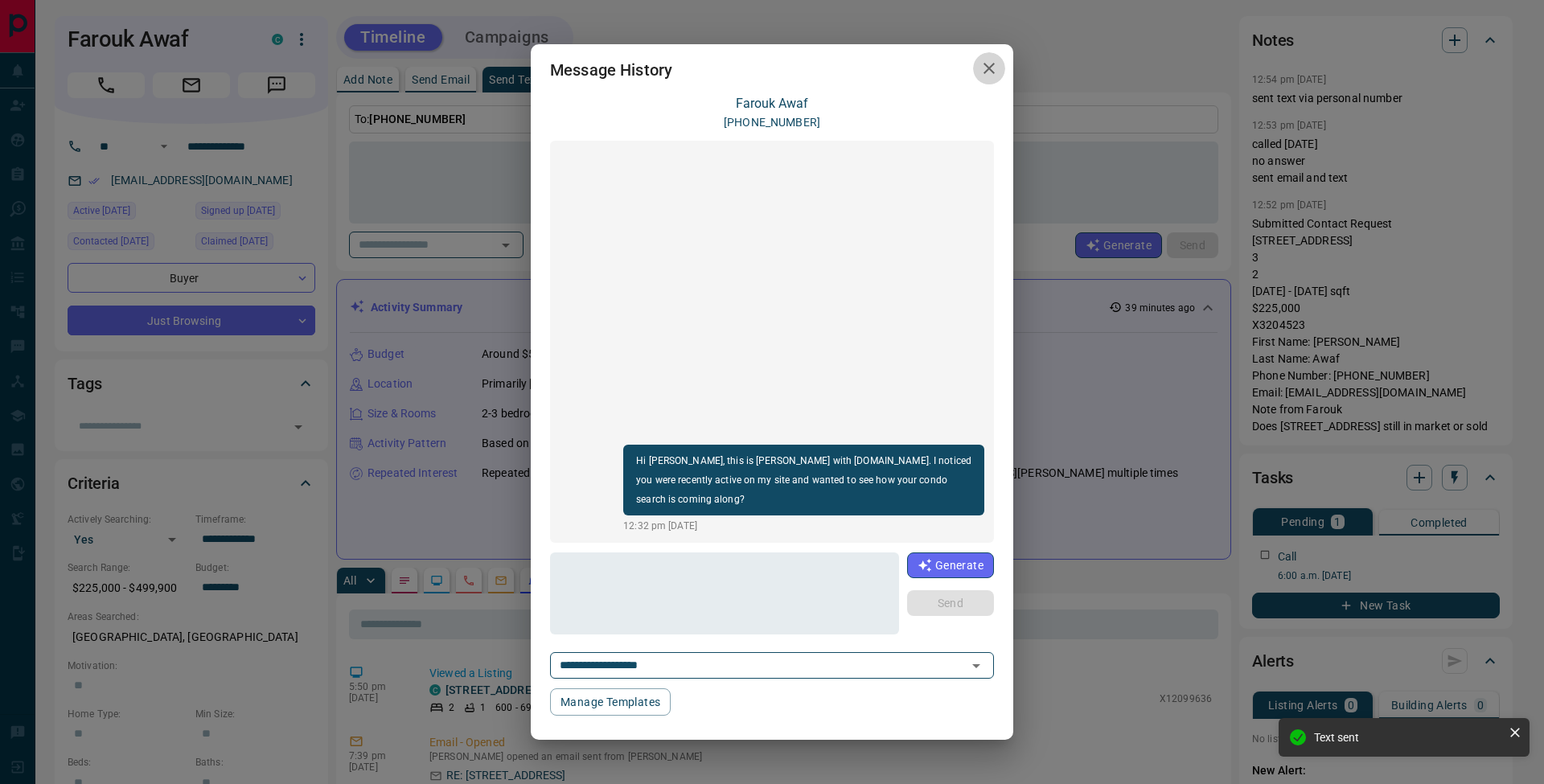
click at [1002, 72] on button "button" at bounding box center [988, 68] width 32 height 33
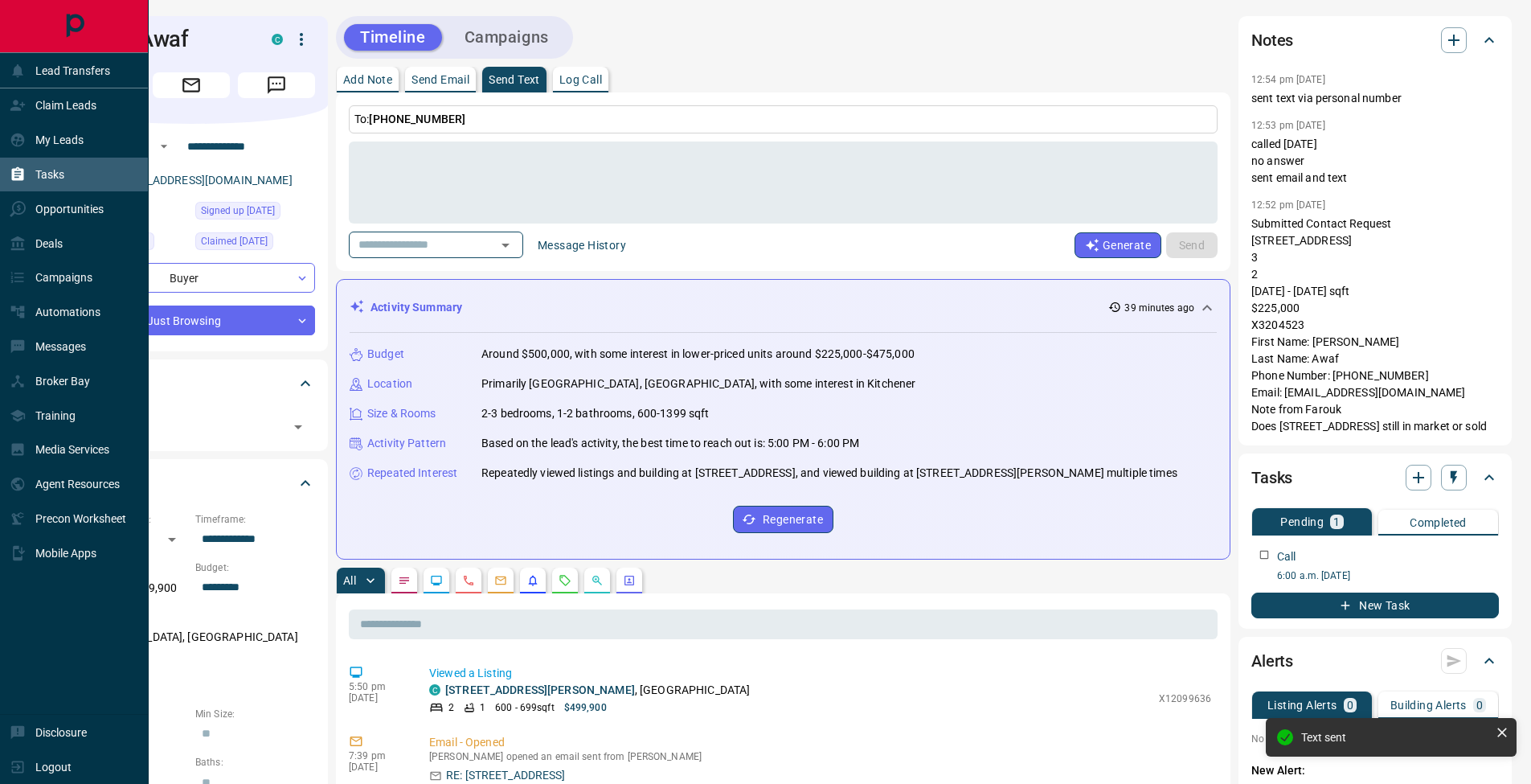
click at [28, 171] on div "Tasks" at bounding box center [37, 175] width 54 height 26
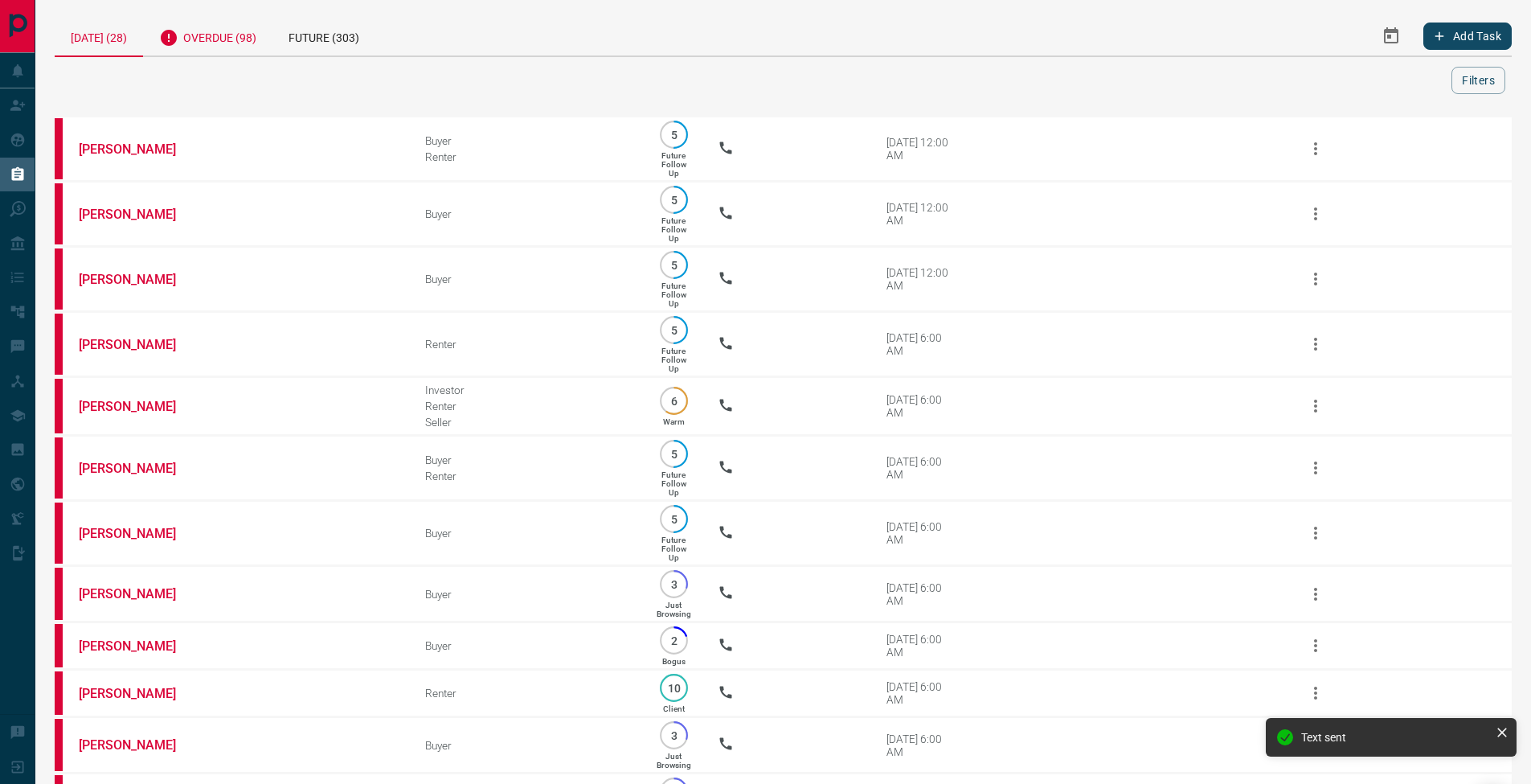
click at [205, 38] on div "Overdue (98)" at bounding box center [207, 35] width 130 height 40
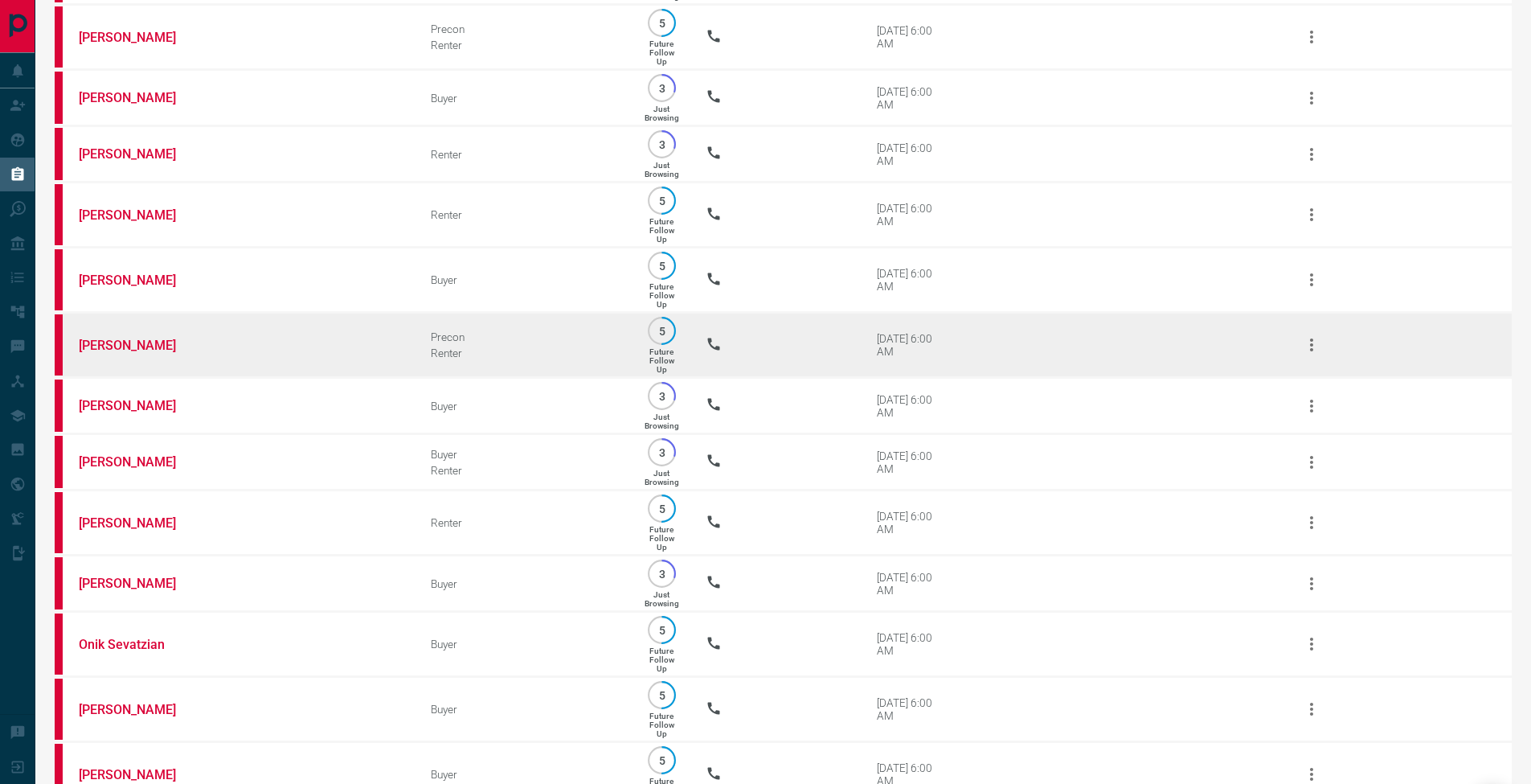
scroll to position [2133, 0]
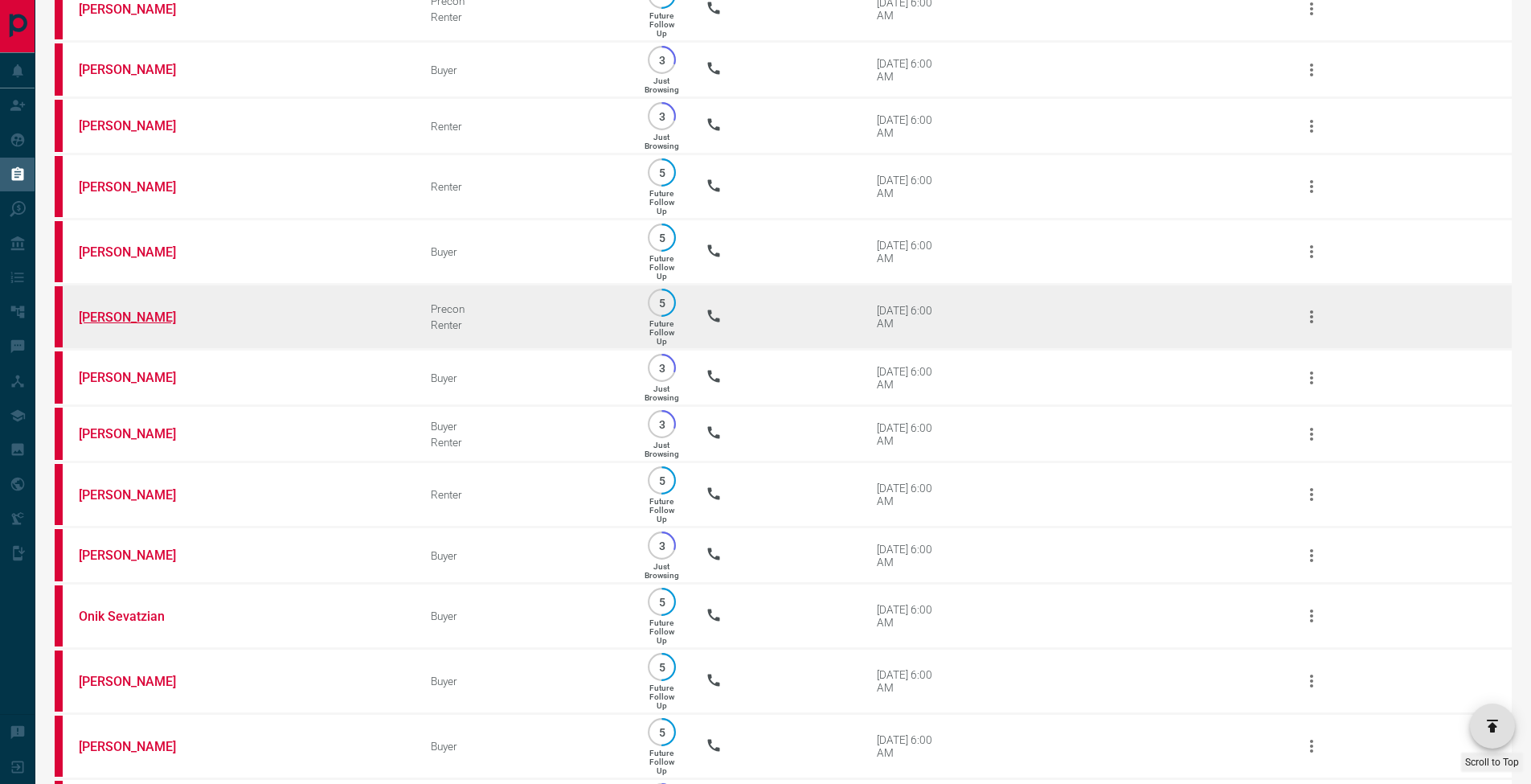
click at [172, 324] on link "[PERSON_NAME]" at bounding box center [139, 317] width 120 height 16
